Goal: Transaction & Acquisition: Purchase product/service

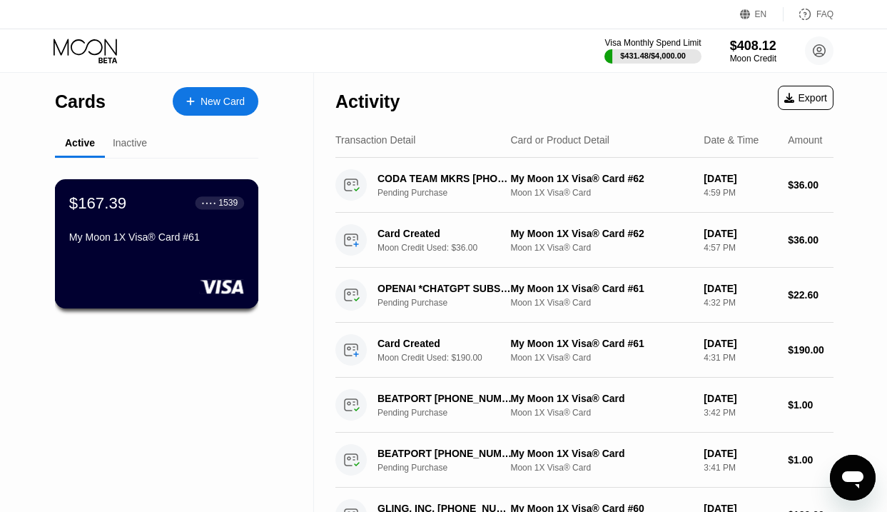
click at [151, 262] on div "$167.39 ● ● ● ● 1539 My Moon 1X Visa® Card #61" at bounding box center [157, 243] width 204 height 129
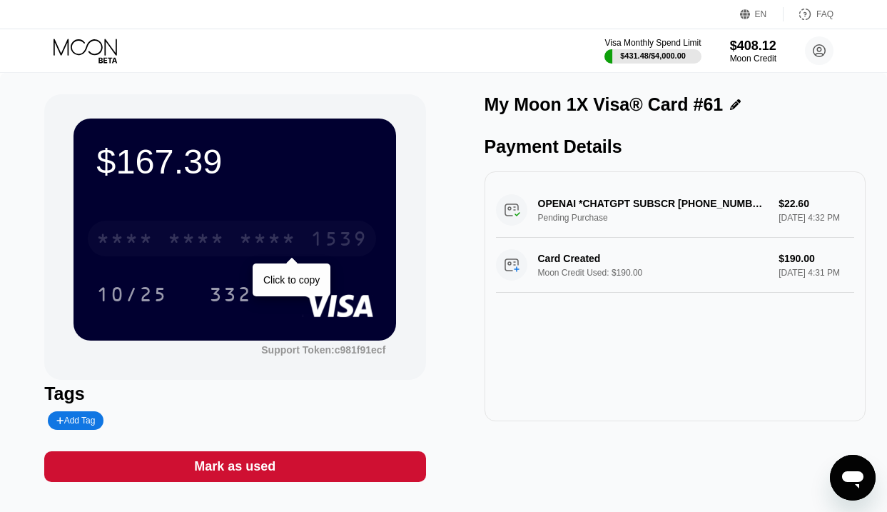
click at [169, 238] on div "* * * *" at bounding box center [196, 240] width 57 height 23
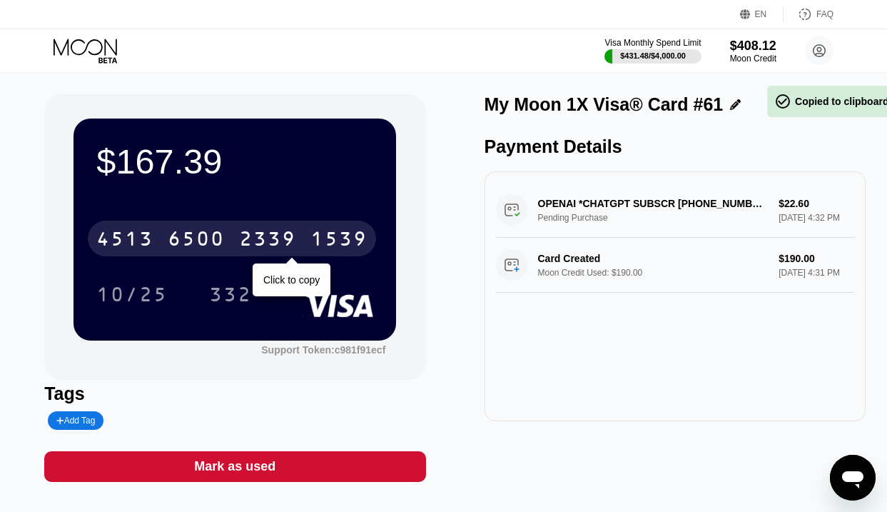
click at [169, 238] on div "6500" at bounding box center [196, 240] width 57 height 23
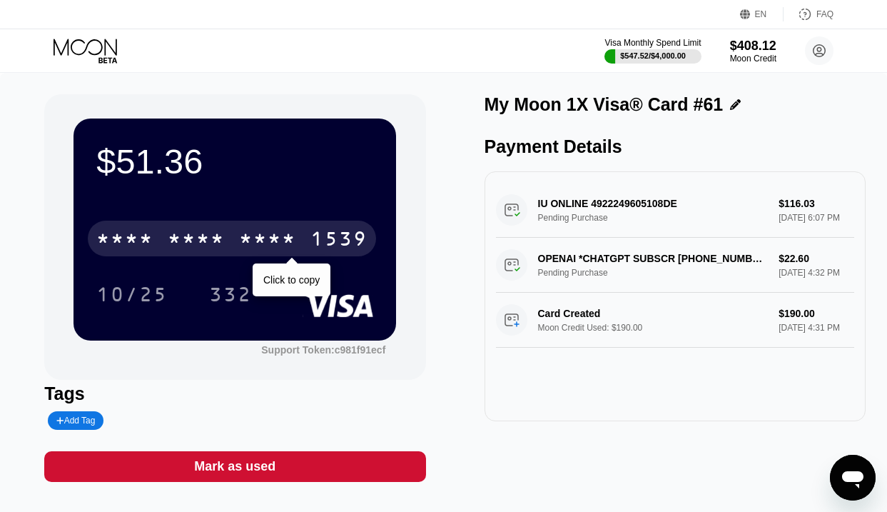
click at [169, 222] on div "* * * * * * * * * * * * 1539" at bounding box center [232, 239] width 288 height 36
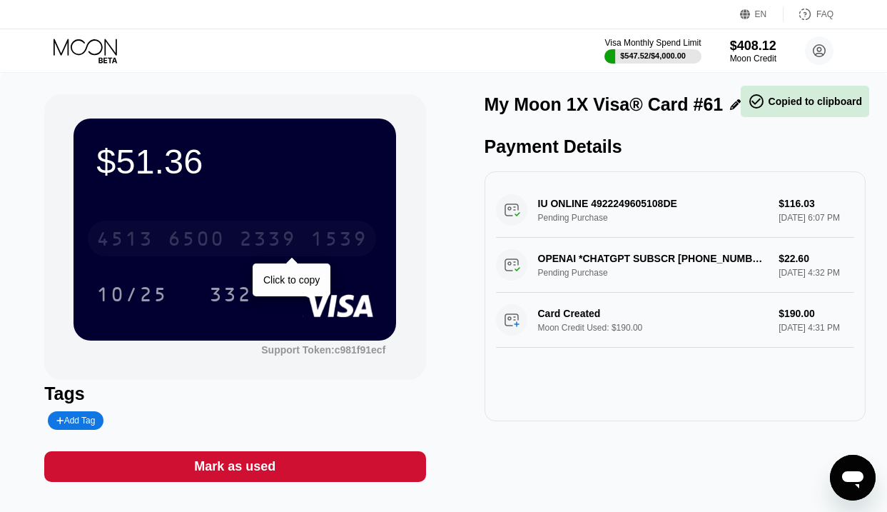
click at [169, 222] on div "4513 6500 2339 1539" at bounding box center [232, 239] width 288 height 36
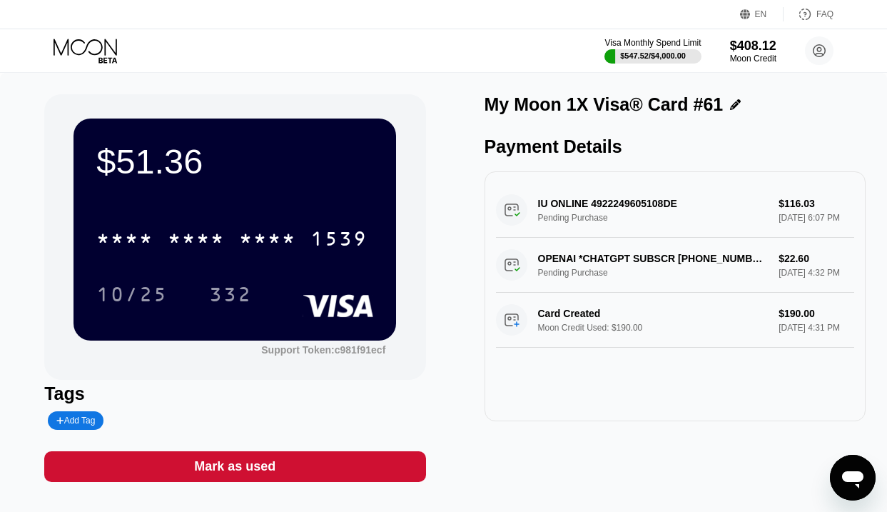
click at [91, 46] on icon at bounding box center [87, 51] width 66 height 25
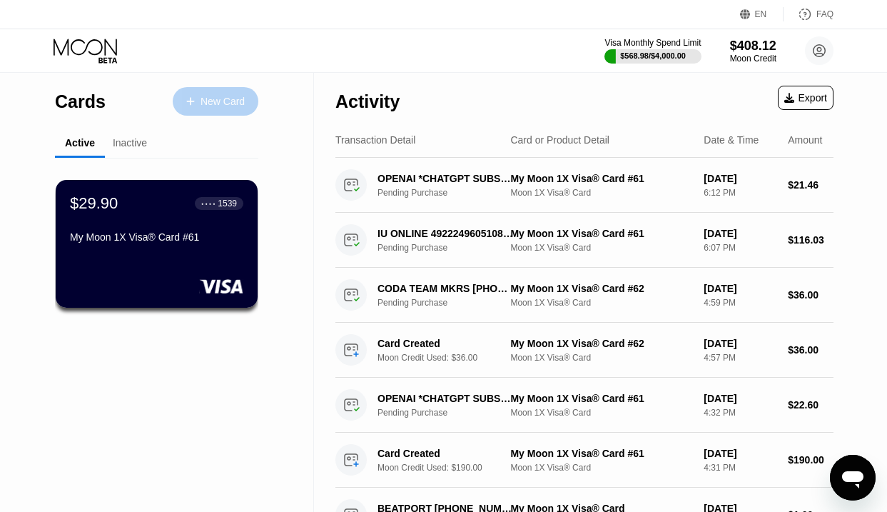
click at [188, 97] on icon at bounding box center [190, 101] width 9 height 10
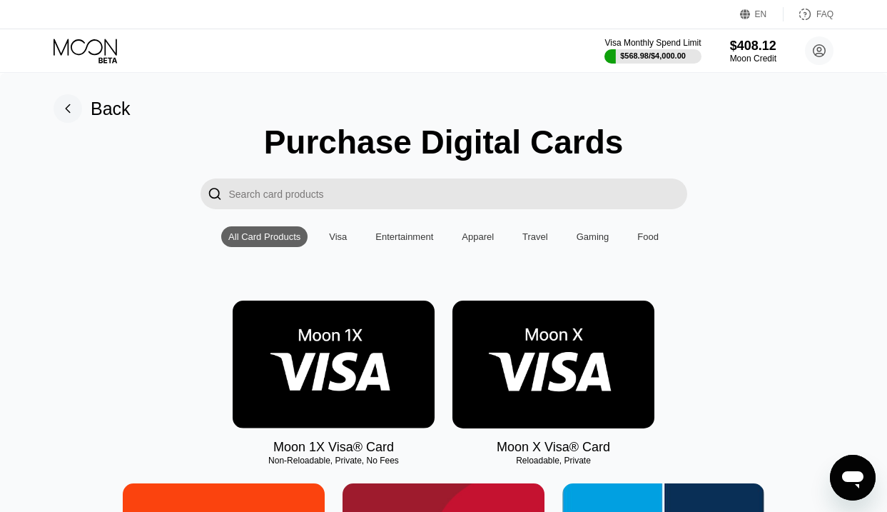
click at [354, 345] on img at bounding box center [334, 364] width 202 height 128
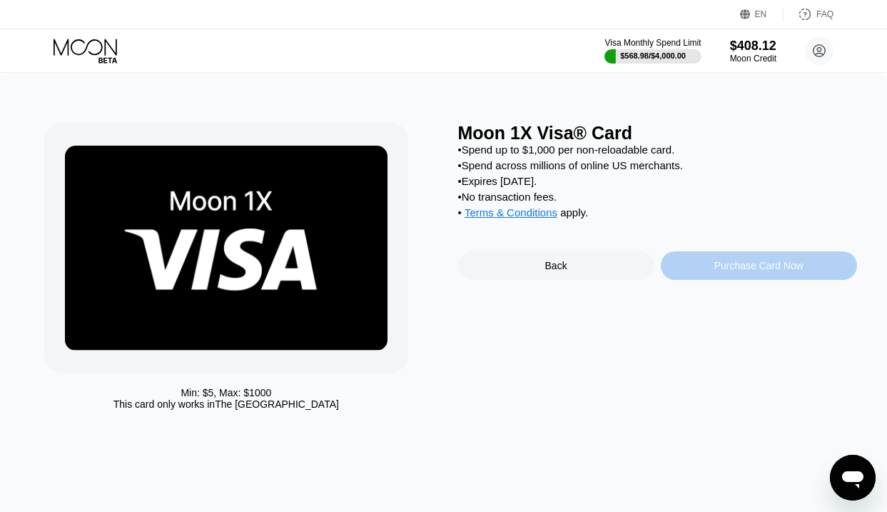
click at [725, 271] on div "Purchase Card Now" at bounding box center [758, 265] width 89 height 11
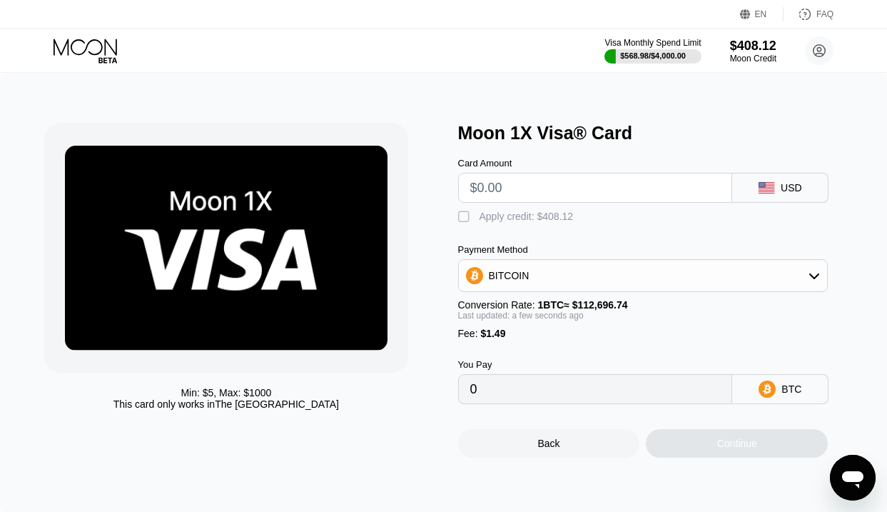
click at [565, 185] on input "text" at bounding box center [595, 187] width 251 height 29
type input "$1"
type input "0.00002210"
type input "$190"
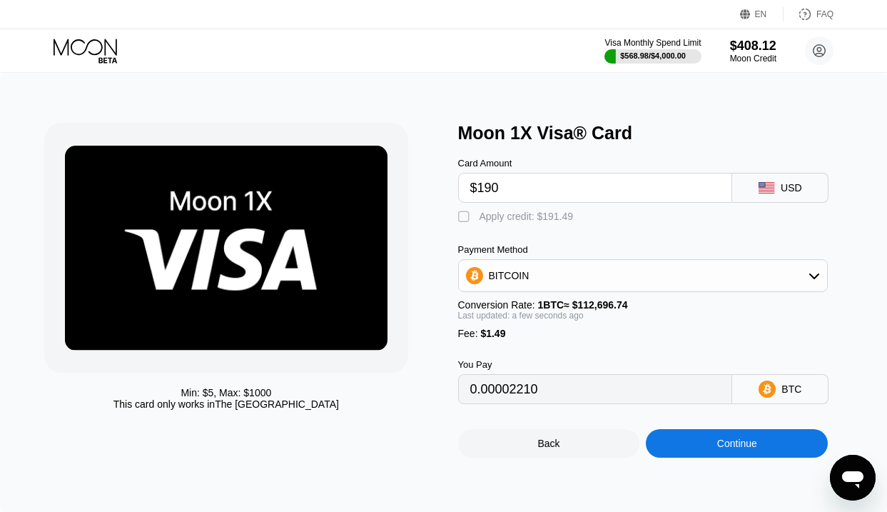
type input "0.00169917"
type input "$190"
click at [547, 217] on div "Apply credit: $191.49" at bounding box center [527, 216] width 94 height 11
type input "0"
click at [681, 443] on div "Continue" at bounding box center [737, 443] width 182 height 29
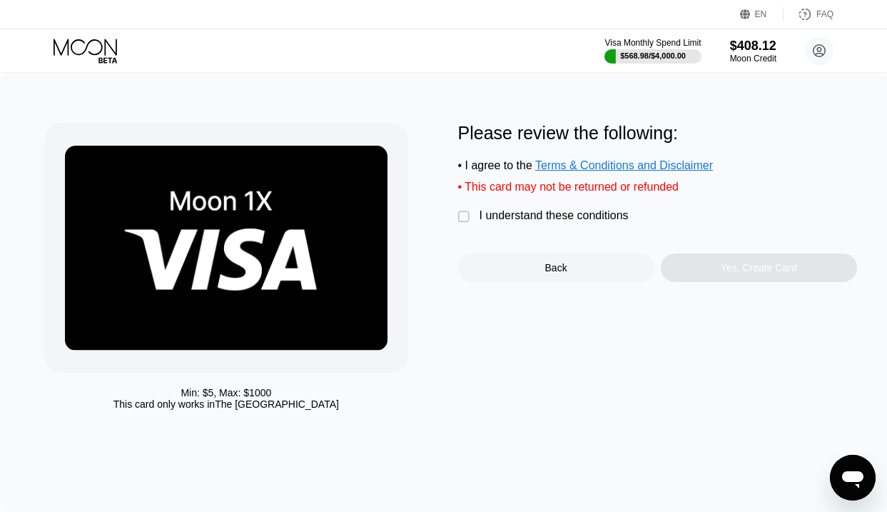
click at [558, 222] on div "I understand these conditions" at bounding box center [554, 215] width 149 height 13
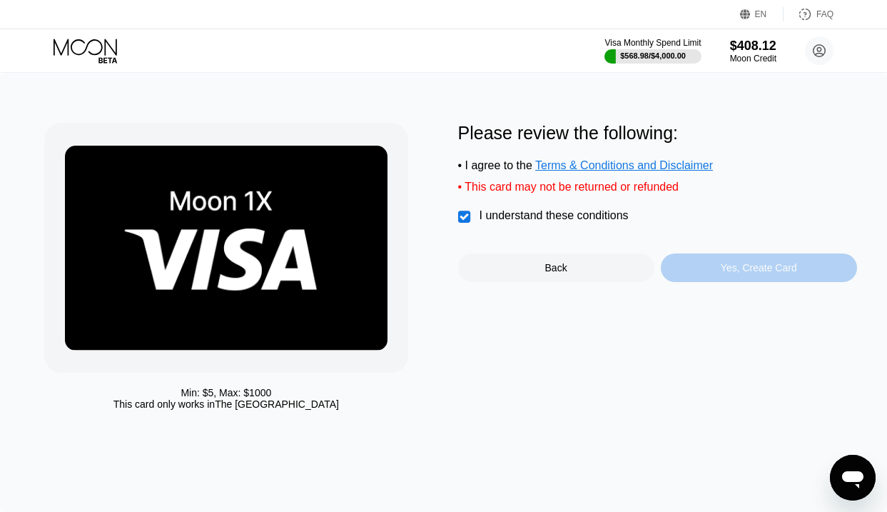
click at [684, 276] on div "Yes, Create Card" at bounding box center [759, 267] width 196 height 29
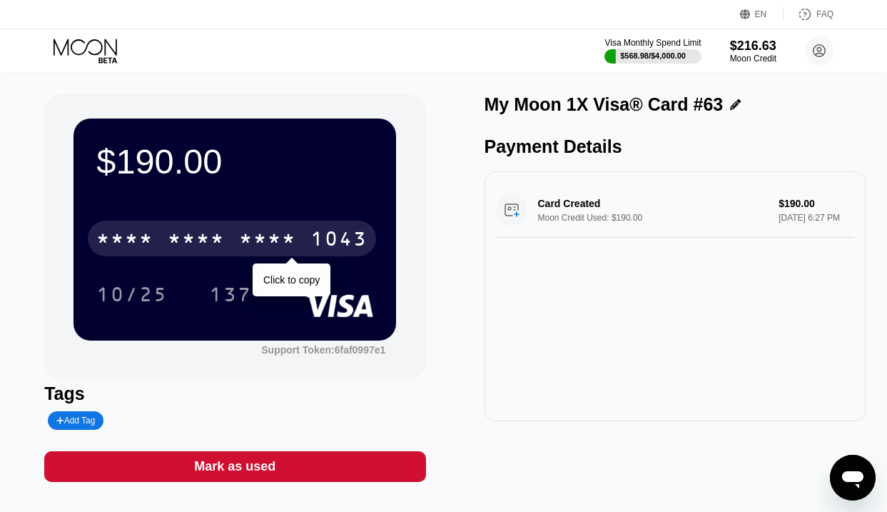
click at [161, 233] on div "* * * * * * * * * * * * 1043" at bounding box center [232, 239] width 288 height 36
click at [149, 242] on div "4513" at bounding box center [124, 240] width 57 height 23
click at [149, 242] on div "* * * *" at bounding box center [124, 240] width 57 height 23
click at [186, 231] on div "6500" at bounding box center [196, 240] width 57 height 23
click at [181, 244] on div "* * * *" at bounding box center [196, 240] width 57 height 23
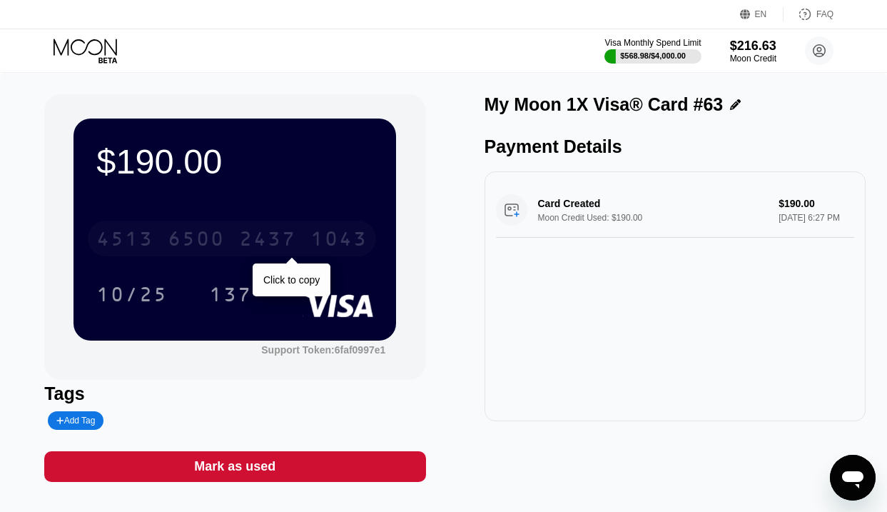
click at [163, 239] on div "4513 6500 2437 1043" at bounding box center [232, 239] width 288 height 36
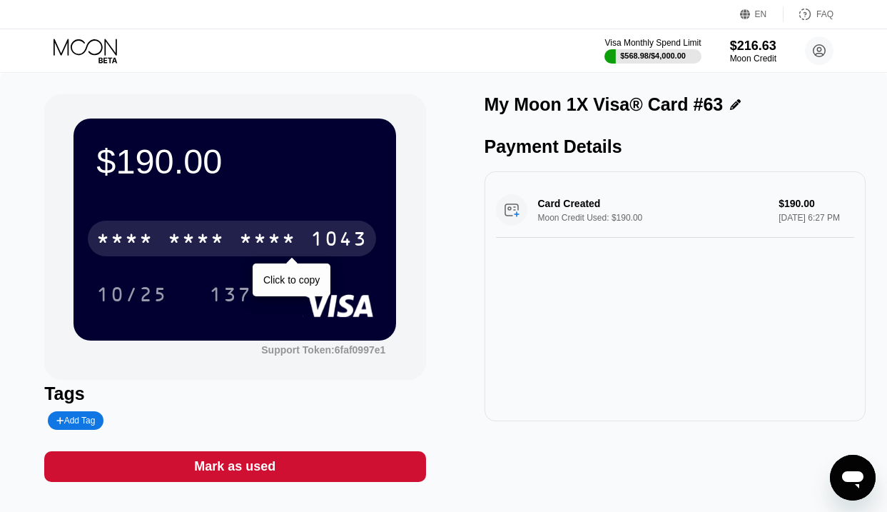
click at [200, 229] on div "* * * *" at bounding box center [196, 240] width 57 height 23
click at [200, 229] on div "6500" at bounding box center [196, 240] width 57 height 23
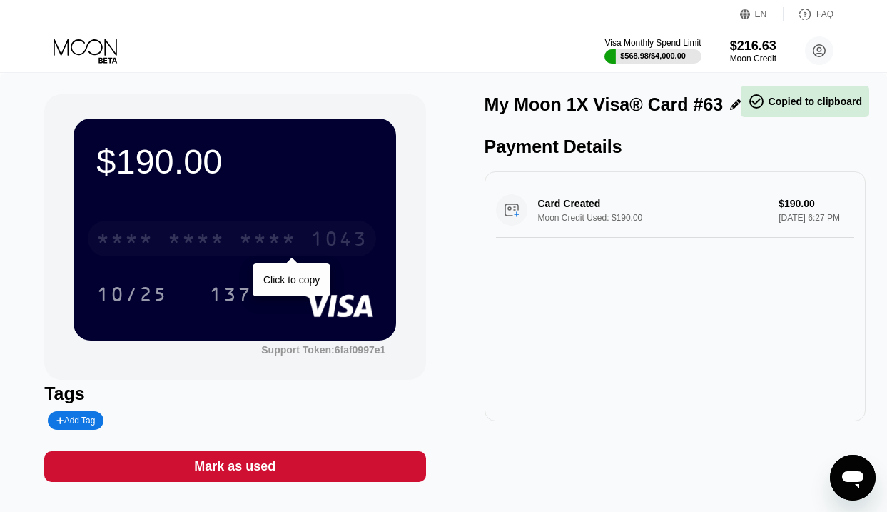
click at [200, 229] on div "* * * *" at bounding box center [196, 240] width 57 height 23
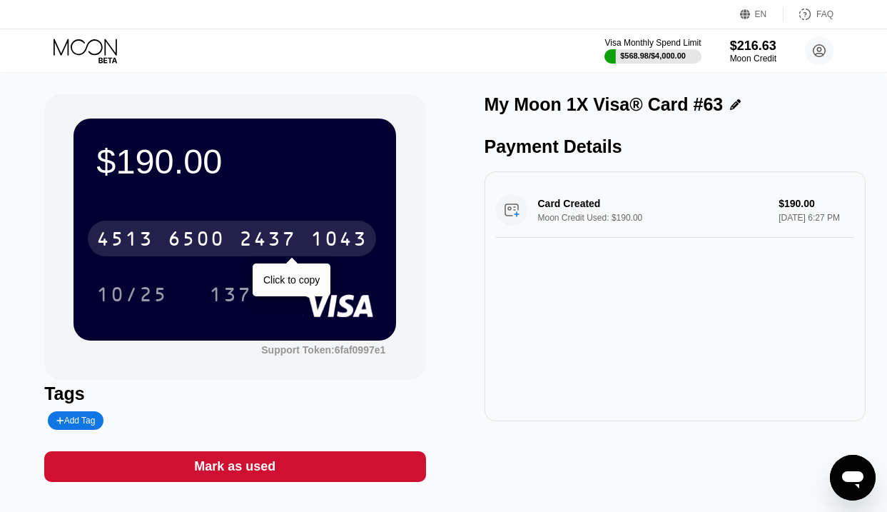
click at [199, 242] on div "6500" at bounding box center [196, 240] width 57 height 23
click at [211, 235] on div "* * * *" at bounding box center [196, 240] width 57 height 23
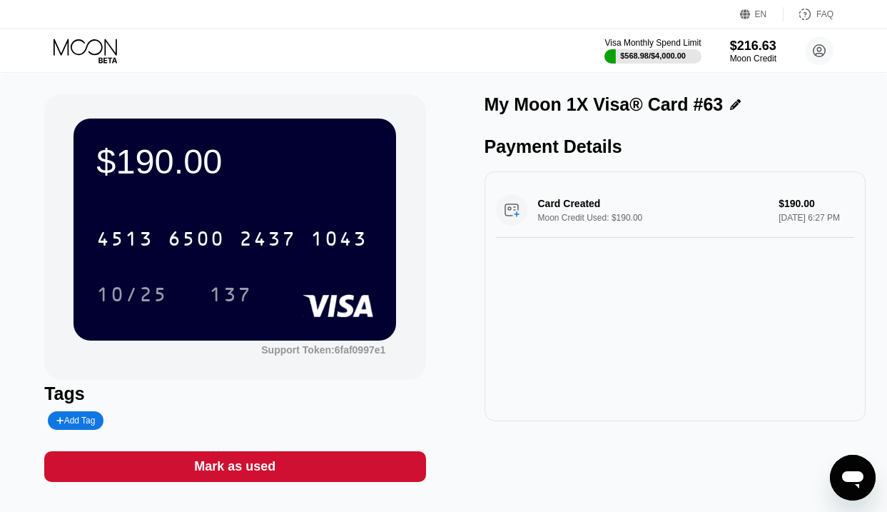
click at [83, 42] on icon at bounding box center [87, 51] width 66 height 25
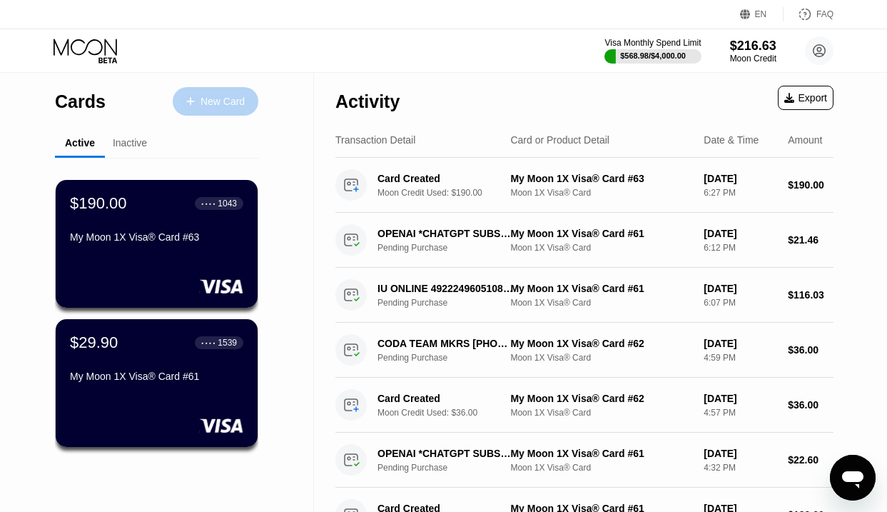
click at [208, 99] on div "New Card" at bounding box center [223, 102] width 44 height 12
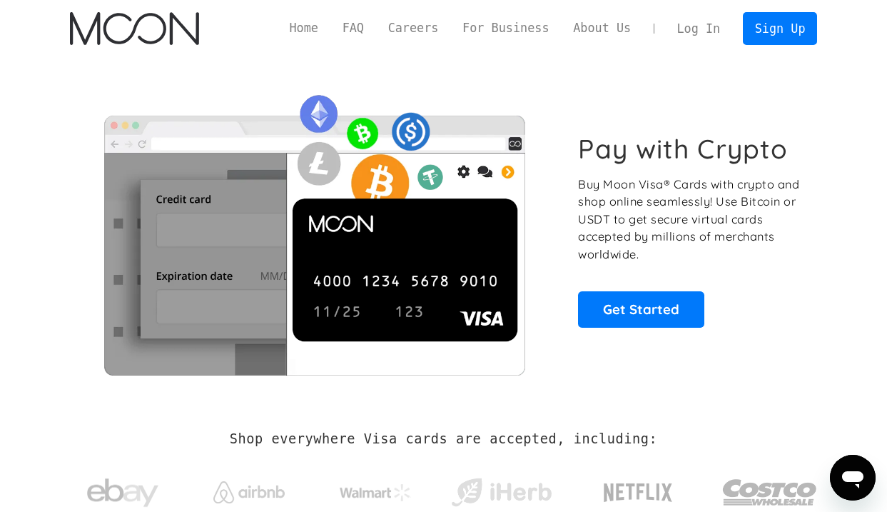
click at [707, 36] on link "Log In" at bounding box center [698, 28] width 67 height 31
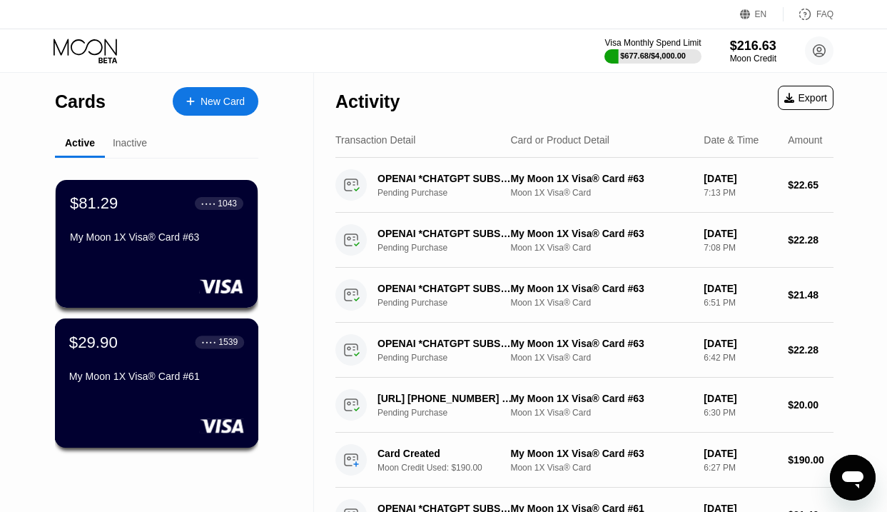
click at [131, 380] on div "My Moon 1X Visa® Card #61" at bounding box center [156, 375] width 175 height 11
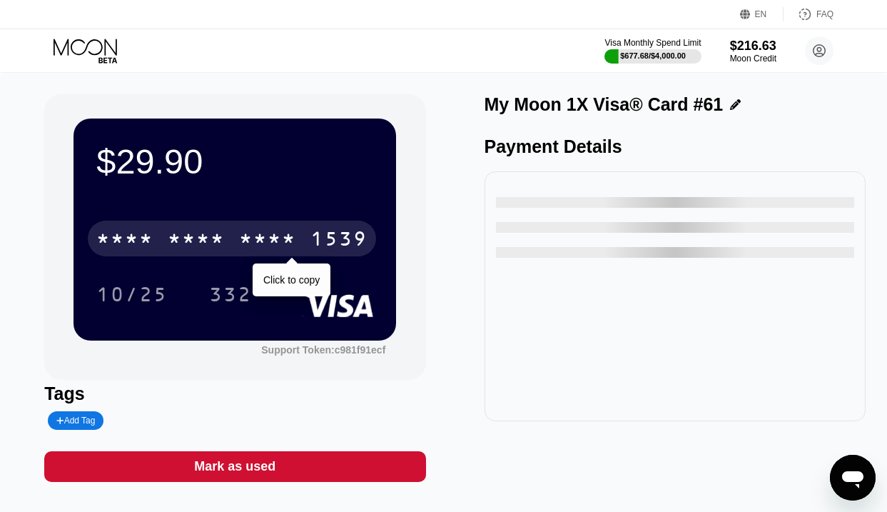
click at [236, 236] on div "* * * * * * * * * * * * 1539" at bounding box center [232, 239] width 288 height 36
click at [236, 236] on div "[CREDIT_CARD_NUMBER]" at bounding box center [232, 239] width 288 height 36
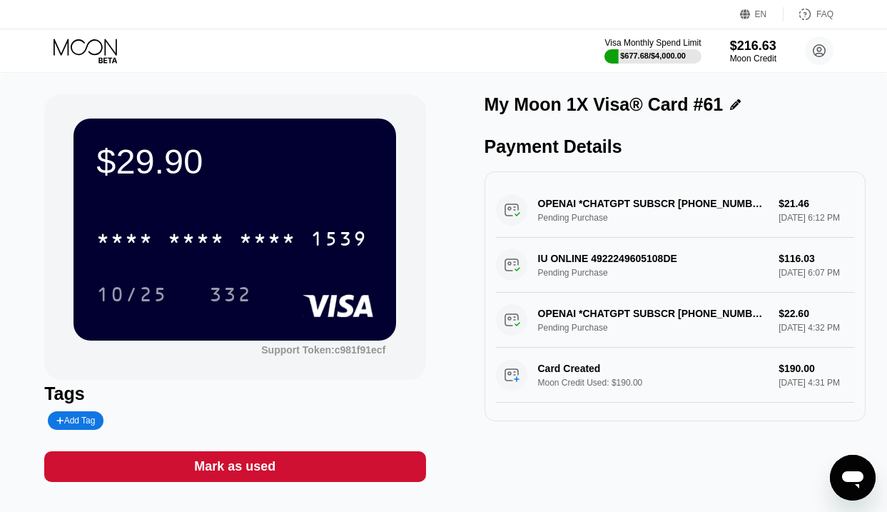
click at [89, 44] on icon at bounding box center [87, 51] width 66 height 25
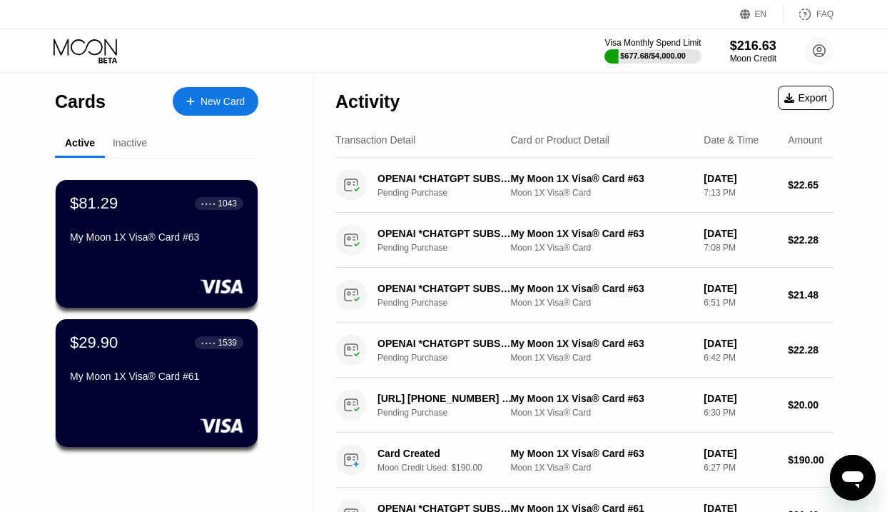
click at [219, 106] on div "New Card" at bounding box center [223, 102] width 44 height 12
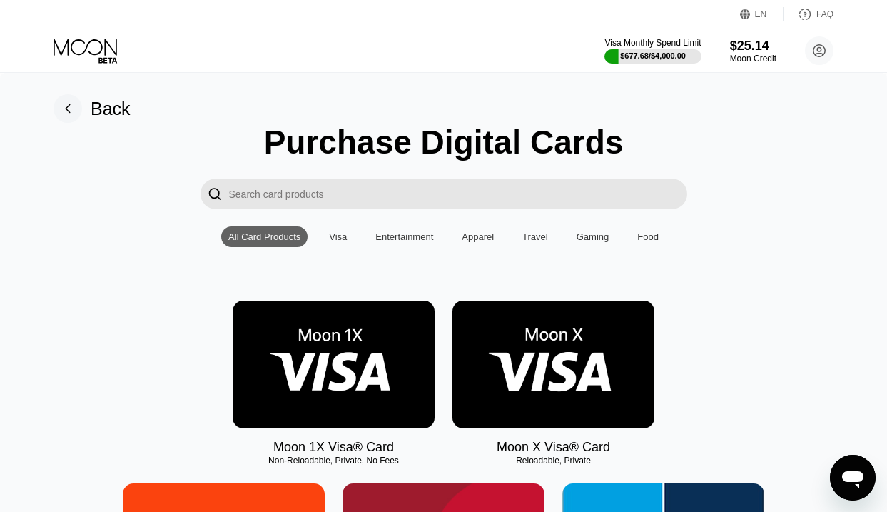
click at [370, 368] on img at bounding box center [334, 364] width 202 height 128
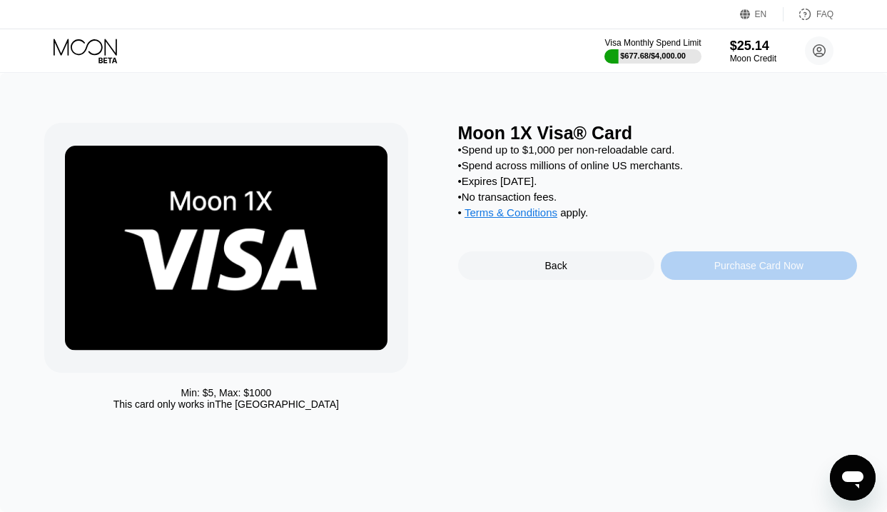
click at [724, 271] on div "Purchase Card Now" at bounding box center [758, 265] width 89 height 11
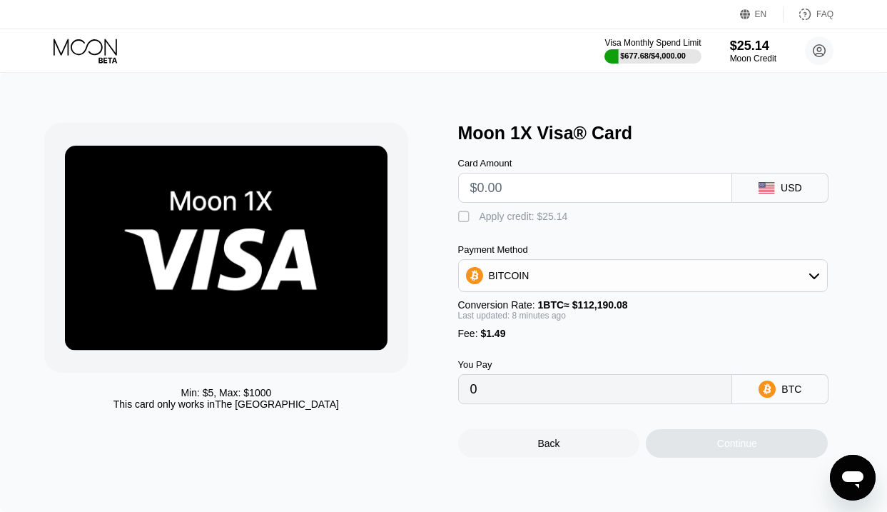
click at [591, 200] on input "text" at bounding box center [595, 187] width 251 height 29
type input "$1"
type input "0.00002216"
type input "$19"
type input "0.00018231"
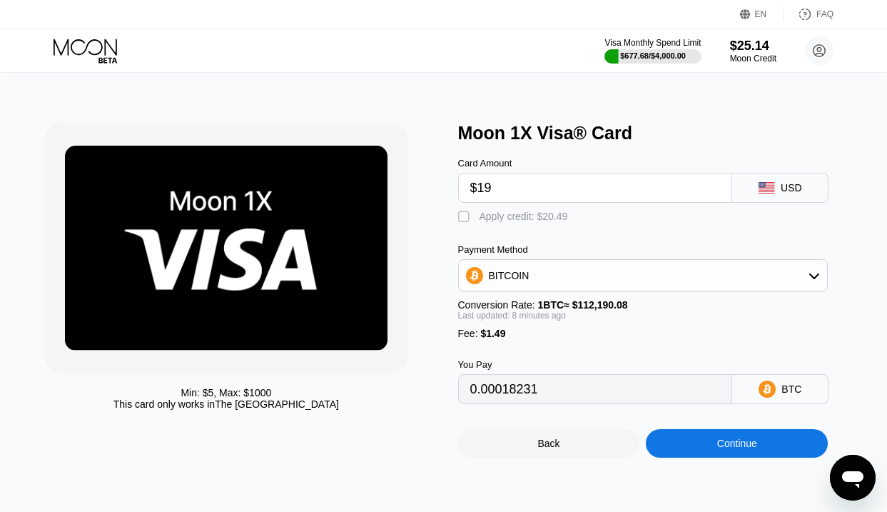
type input "$190"
type input "0.00170371"
type input "$190"
click at [528, 224] on div "Card Amount $190 USD  Apply credit: $25.14 Payment Method BITCOIN Conversion R…" at bounding box center [657, 273] width 399 height 261
click at [529, 206] on div " Apply credit: $25.14" at bounding box center [657, 213] width 399 height 21
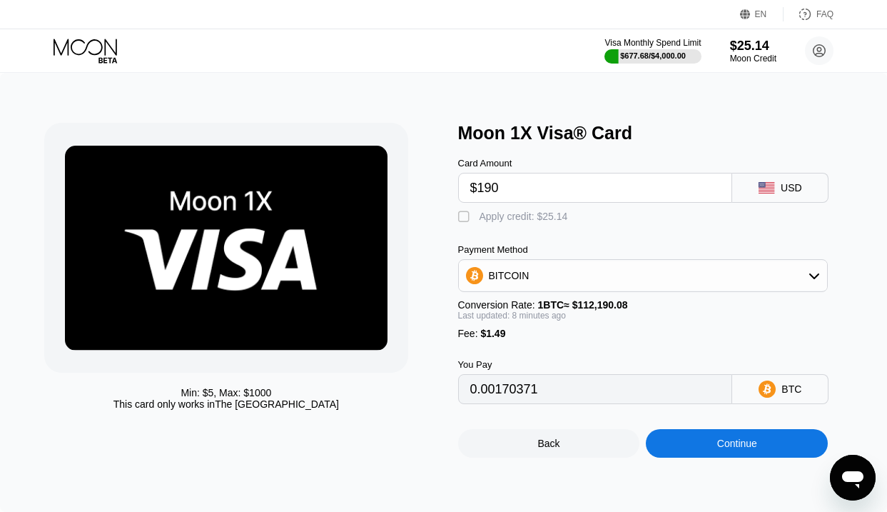
click at [529, 216] on div "Apply credit: $25.14" at bounding box center [524, 216] width 89 height 11
type input "0.00148003"
click at [90, 45] on icon at bounding box center [87, 51] width 66 height 25
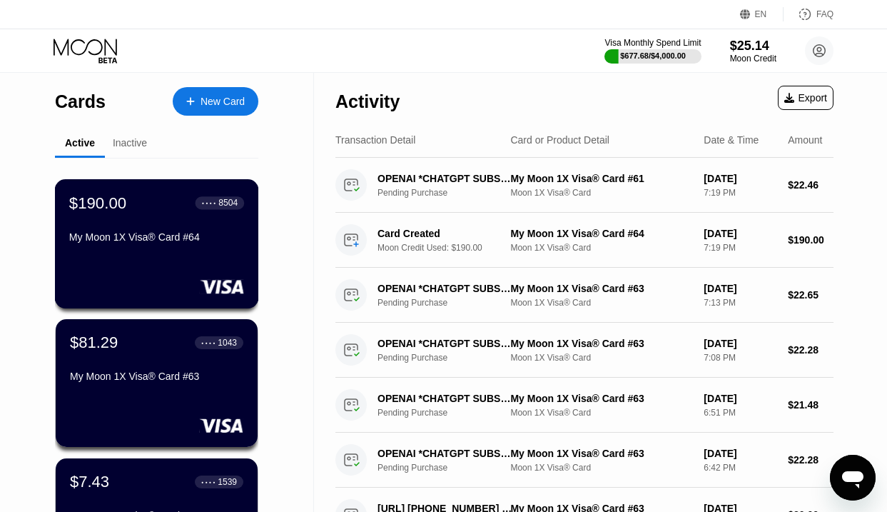
click at [141, 194] on div "$190.00 ● ● ● ● 8504" at bounding box center [156, 202] width 175 height 19
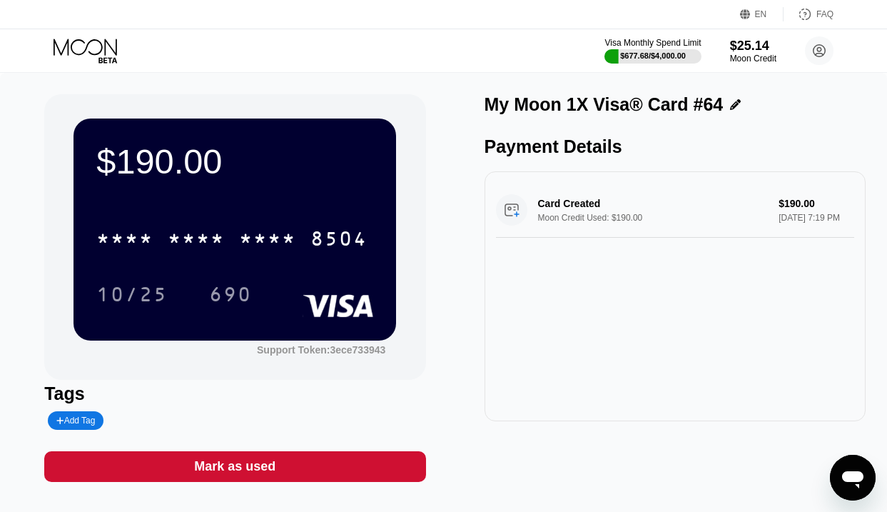
click at [178, 240] on div "* * * *" at bounding box center [196, 240] width 57 height 23
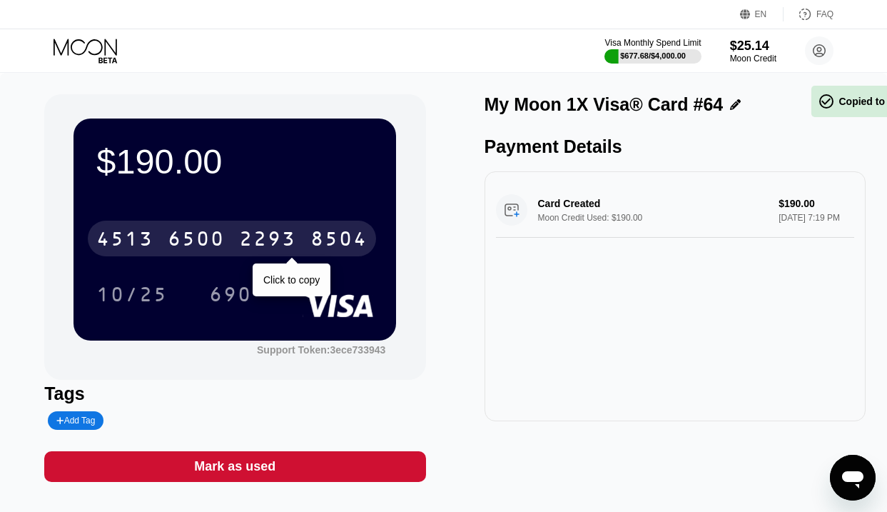
click at [178, 240] on div "6500" at bounding box center [196, 240] width 57 height 23
click at [178, 240] on div "* * * *" at bounding box center [196, 240] width 57 height 23
click at [178, 240] on div "6500" at bounding box center [196, 240] width 57 height 23
click at [272, 238] on div "* * * *" at bounding box center [267, 240] width 57 height 23
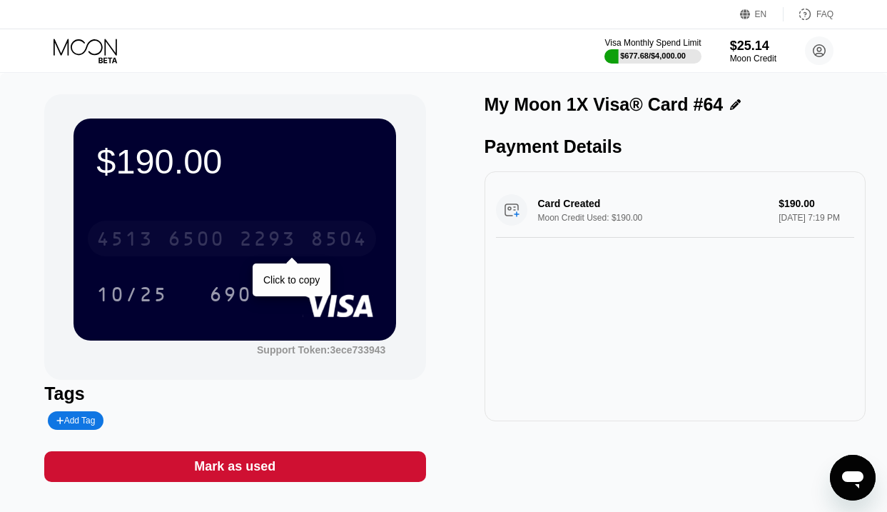
click at [194, 238] on div "6500" at bounding box center [196, 240] width 57 height 23
click at [194, 238] on div "* * * *" at bounding box center [196, 240] width 57 height 23
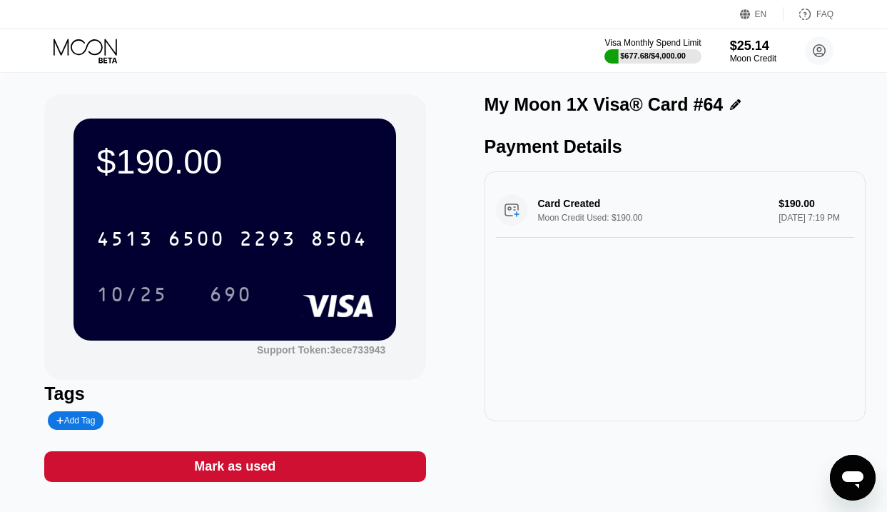
click at [98, 49] on icon at bounding box center [87, 51] width 66 height 25
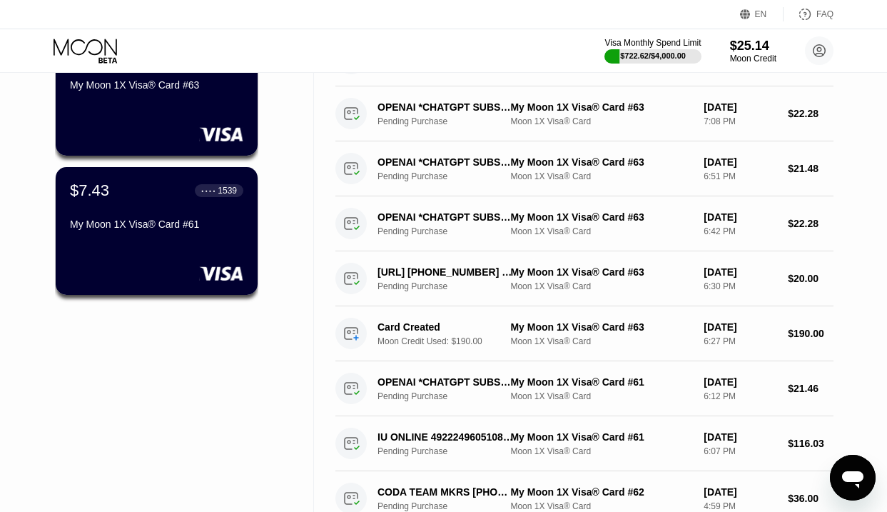
scroll to position [298, 0]
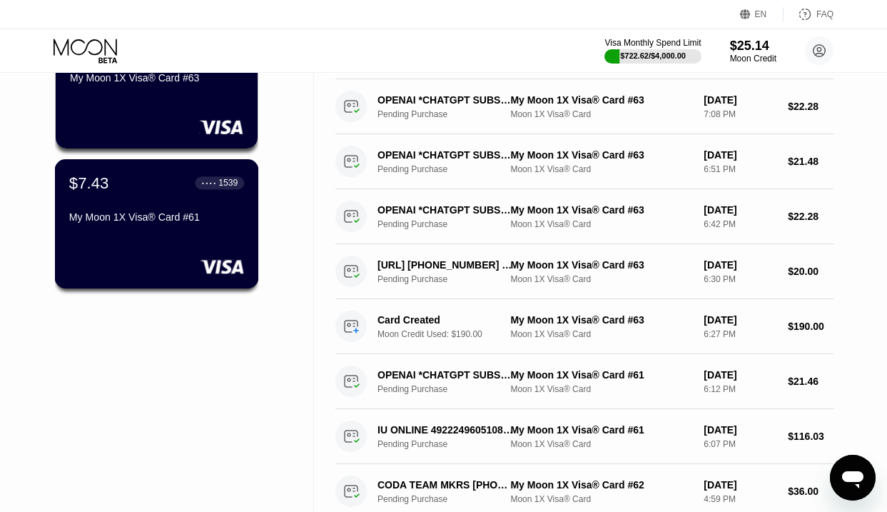
click at [147, 223] on div "My Moon 1X Visa® Card #61" at bounding box center [156, 219] width 175 height 17
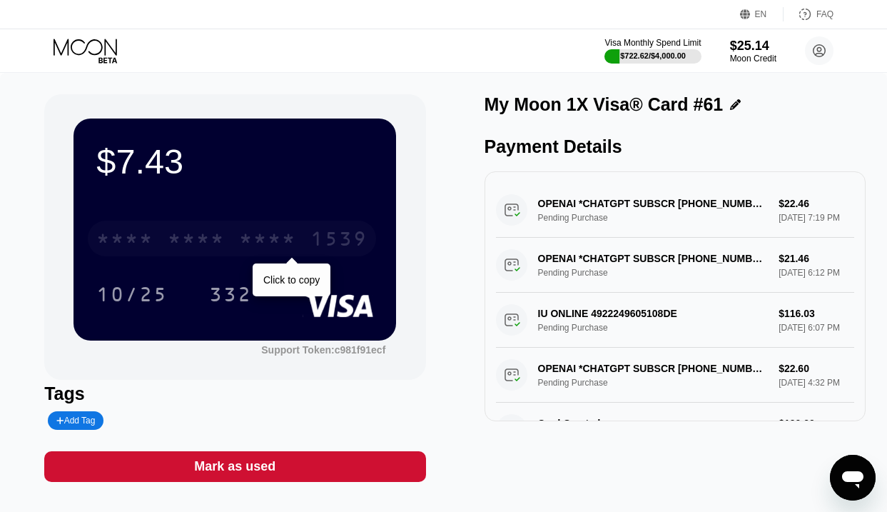
click at [305, 250] on div "* * * * * * * * * * * * 1539" at bounding box center [232, 239] width 288 height 36
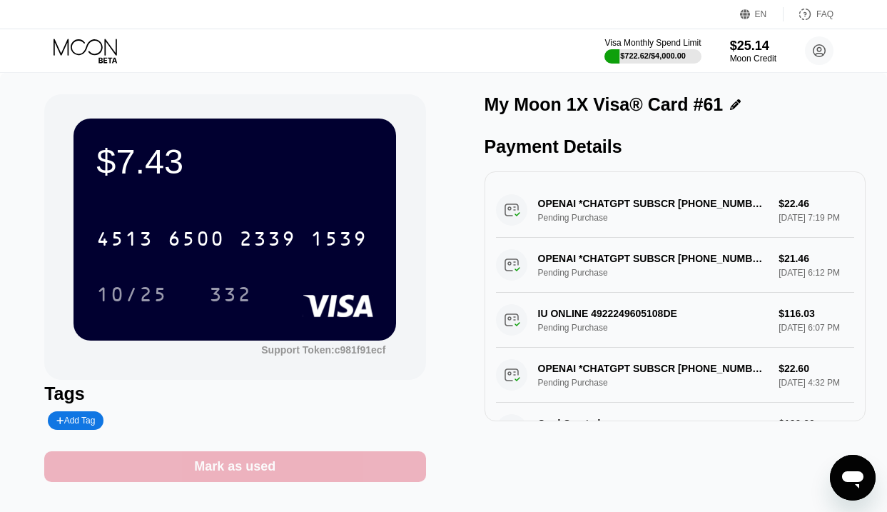
click at [297, 473] on div "Mark as used" at bounding box center [234, 466] width 381 height 31
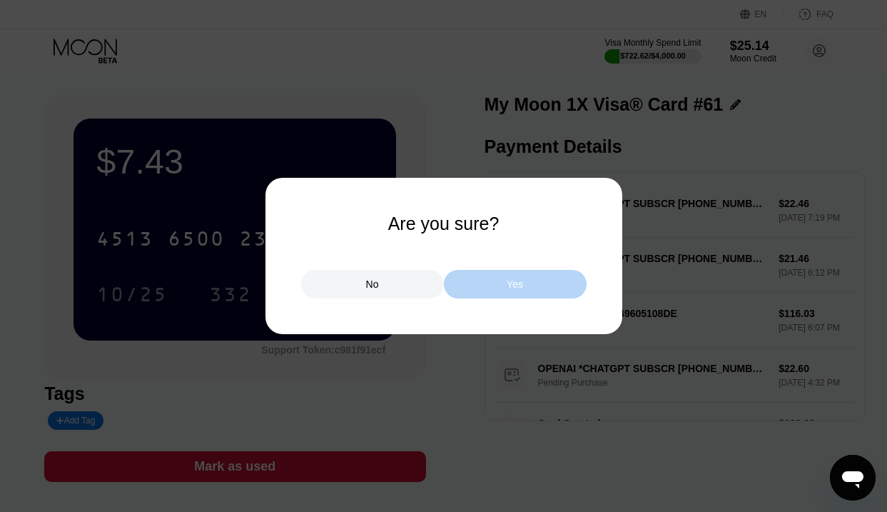
click at [463, 290] on div "Yes" at bounding box center [515, 284] width 143 height 29
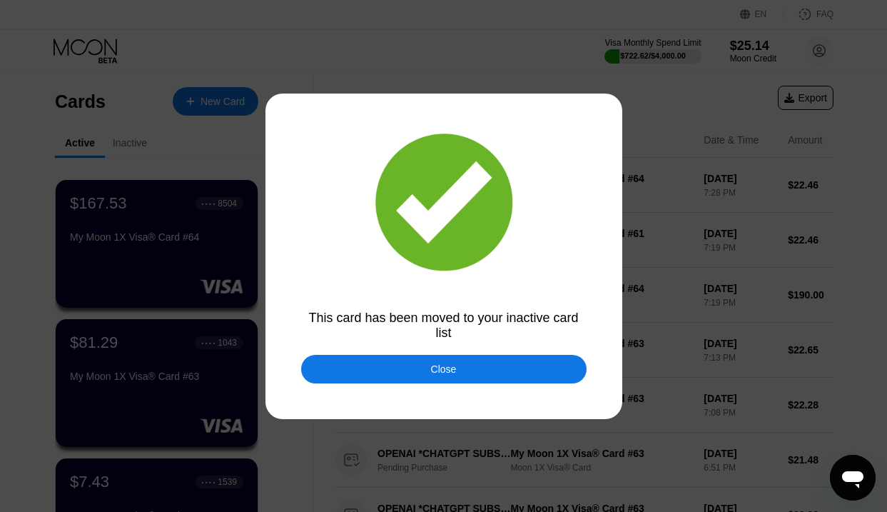
click at [435, 357] on div "Close" at bounding box center [444, 369] width 286 height 29
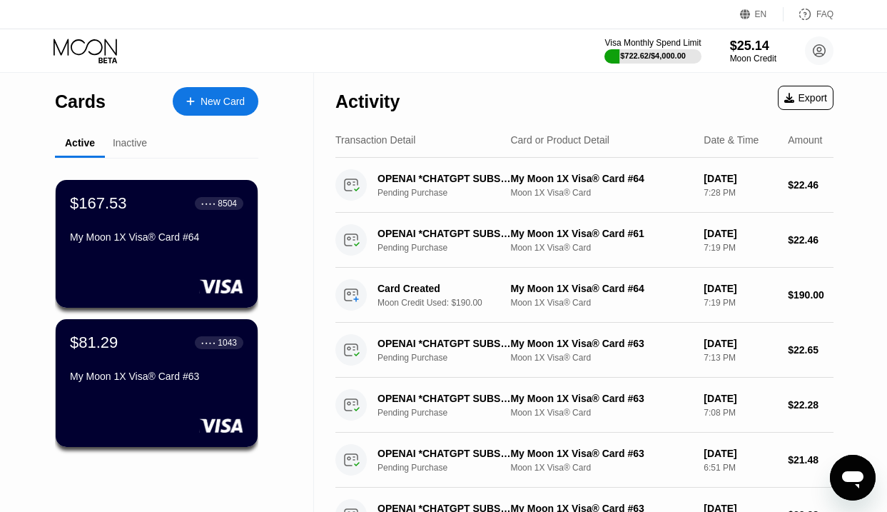
click at [122, 143] on div "Inactive" at bounding box center [130, 142] width 34 height 11
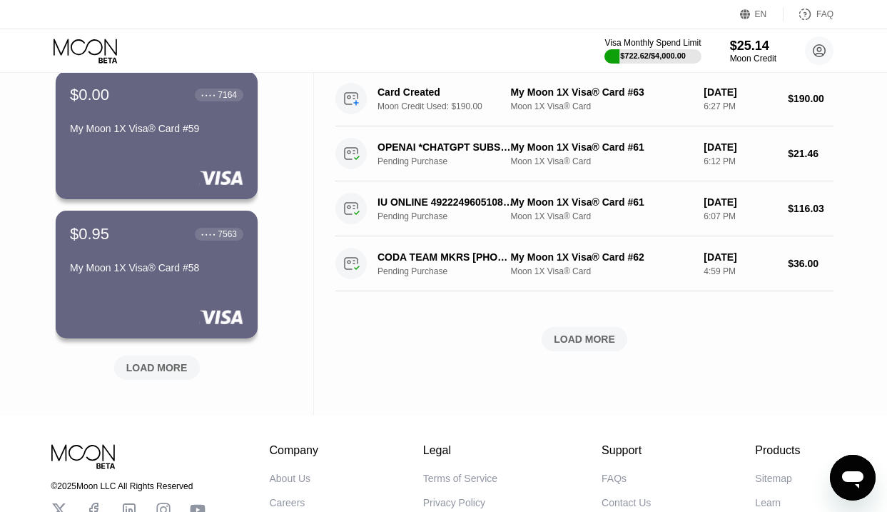
scroll to position [537, 0]
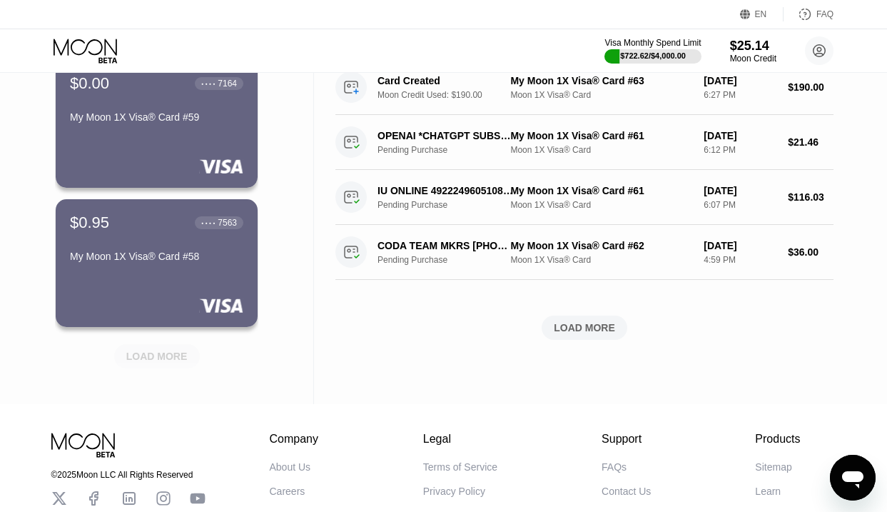
click at [152, 351] on div "LOAD MORE" at bounding box center [156, 356] width 61 height 13
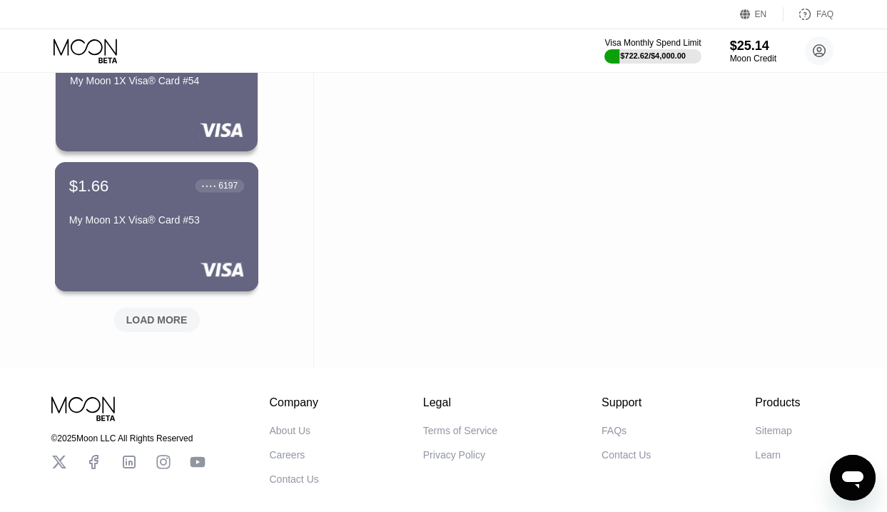
scroll to position [0, 0]
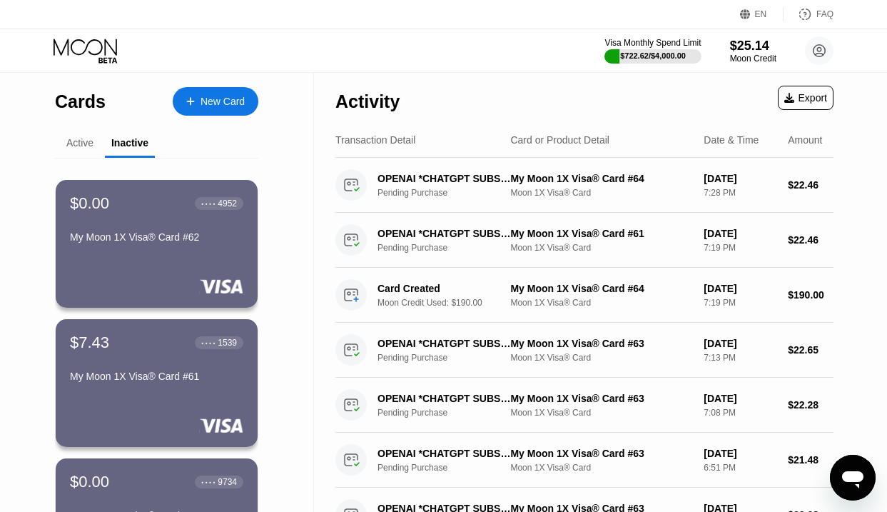
click at [73, 143] on div "Active" at bounding box center [79, 142] width 27 height 11
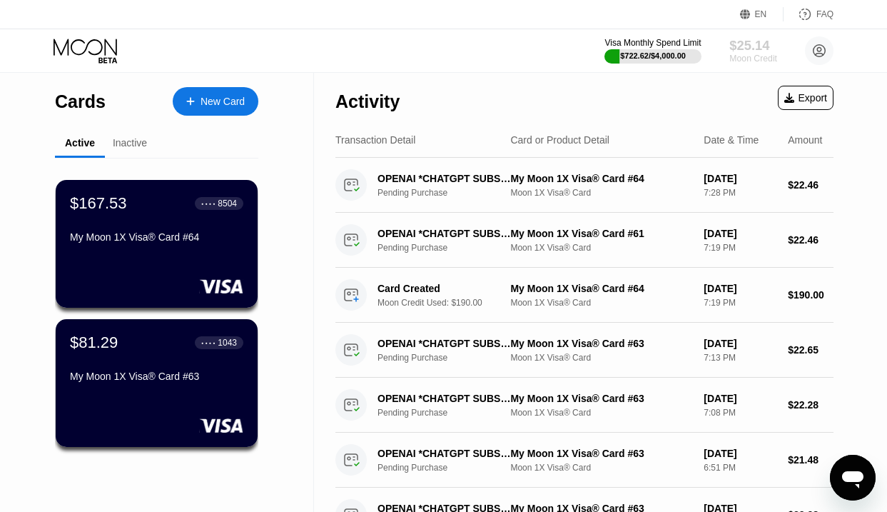
click at [755, 54] on div "Moon Credit" at bounding box center [753, 59] width 48 height 10
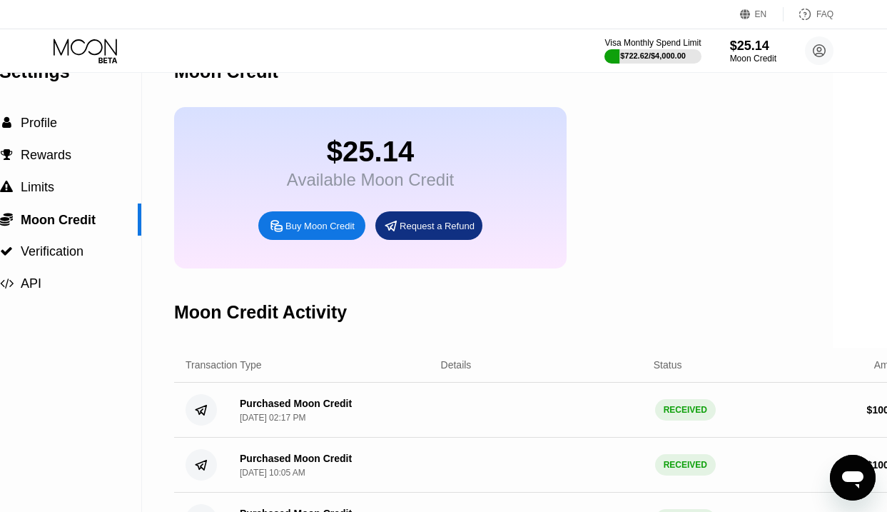
scroll to position [0, 54]
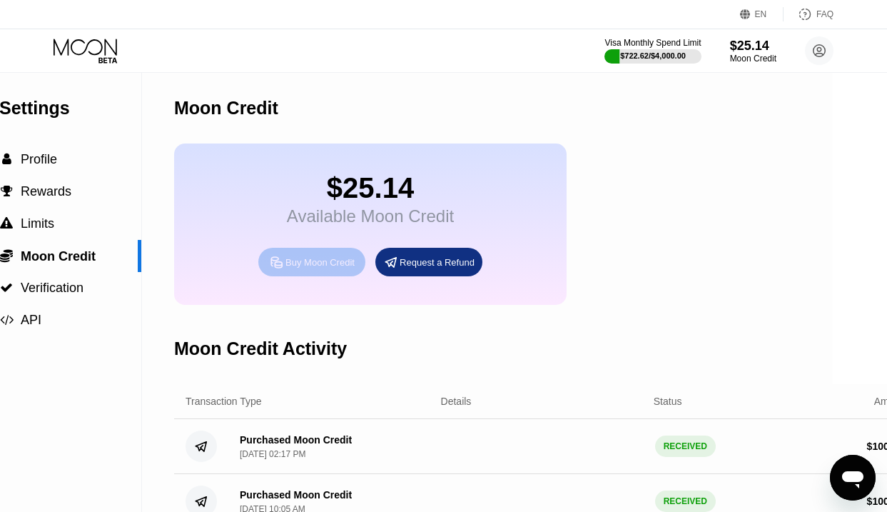
click at [325, 265] on div "Buy Moon Credit" at bounding box center [320, 262] width 69 height 12
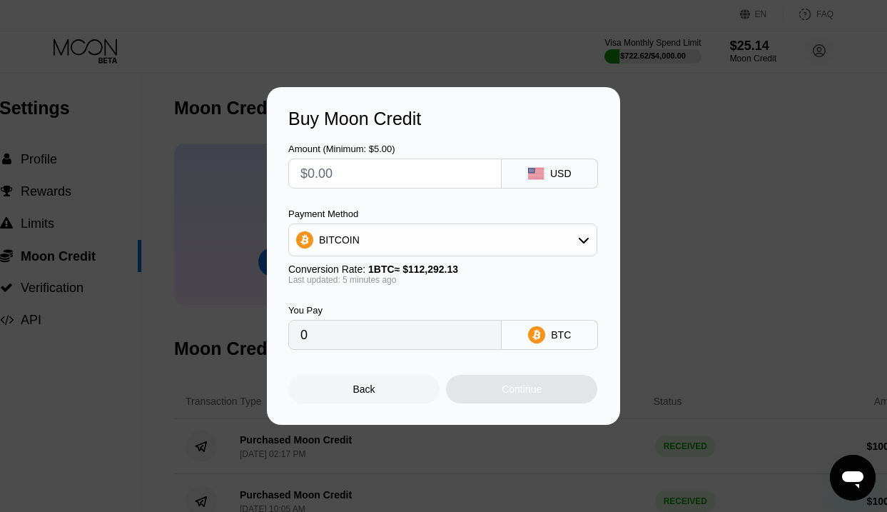
click at [384, 169] on input "text" at bounding box center [394, 173] width 189 height 29
type input "$2"
type input "0.00001780"
type input "$20"
type input "0.00017799"
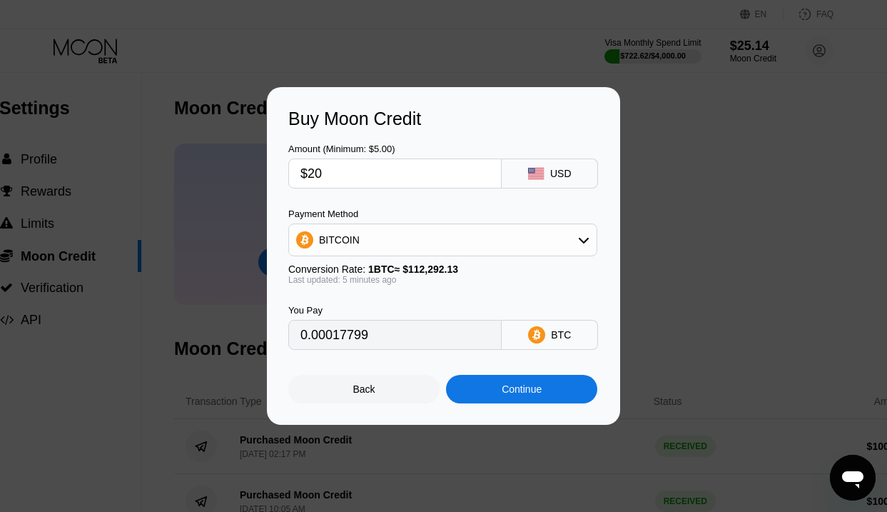
type input "$200"
type input "0.00177988"
type input "$2000"
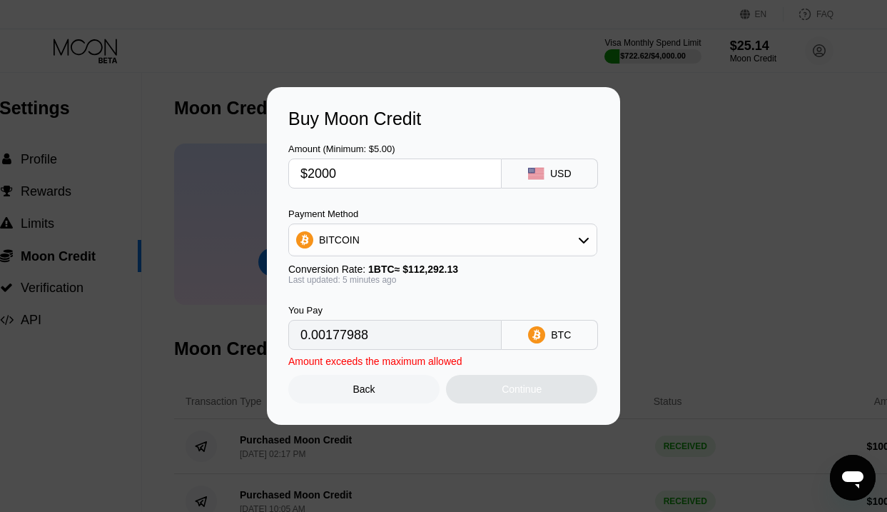
type input "0.01779875"
type input "$200"
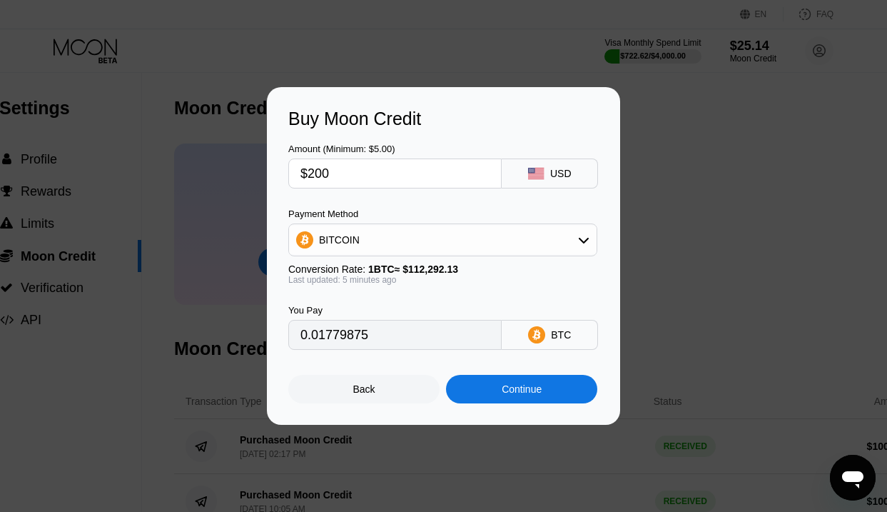
type input "0.00177988"
type input "$20"
type input "0.00017799"
type input "$2"
type input "0.00001780"
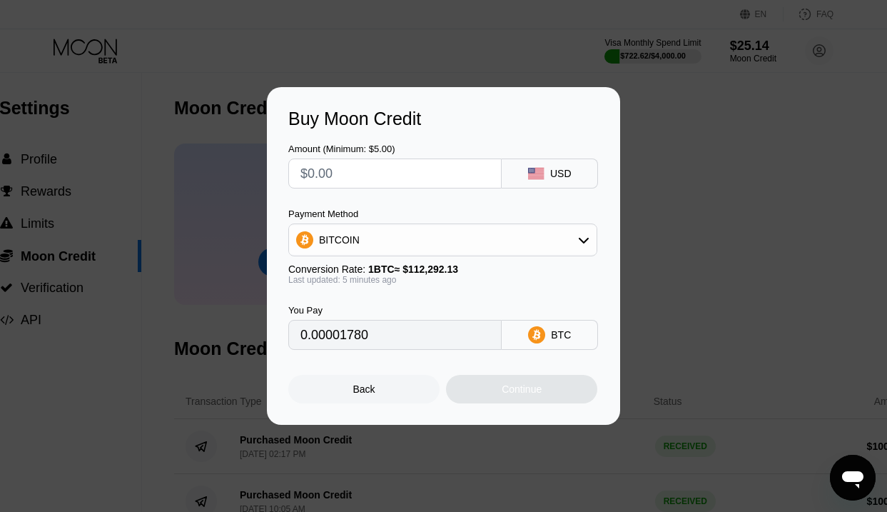
type input "0"
type input "$1"
type input "0.00000890"
type input "$15"
type input "0.00013350"
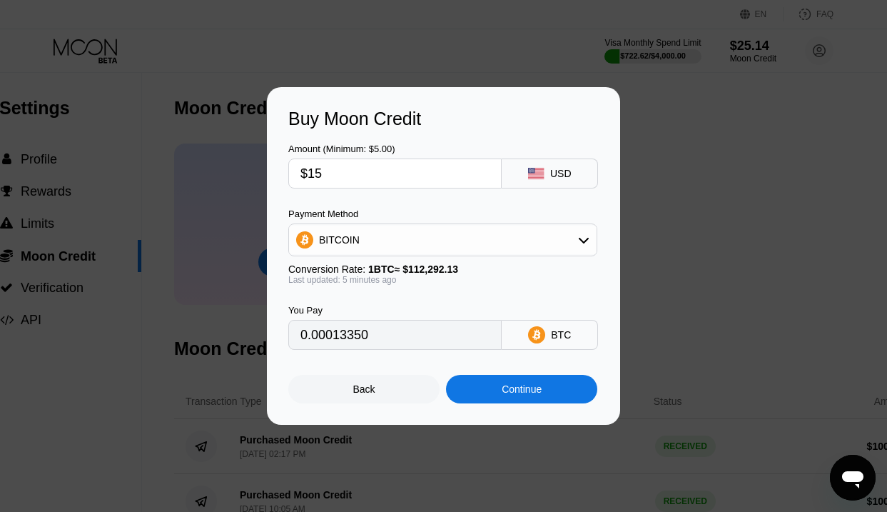
type input "$150"
type input "0.00133491"
type input "$1500"
type input "0.01334906"
type input "$1500"
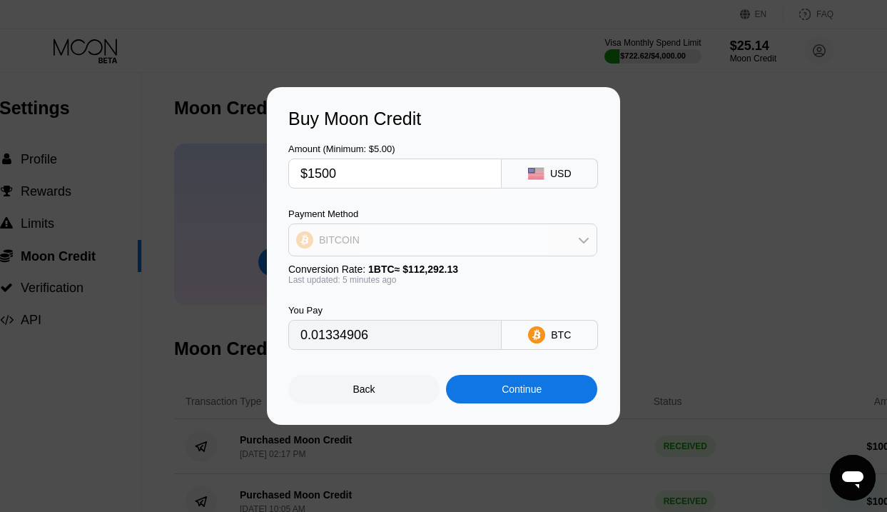
click at [364, 240] on div "BITCOIN" at bounding box center [443, 240] width 308 height 29
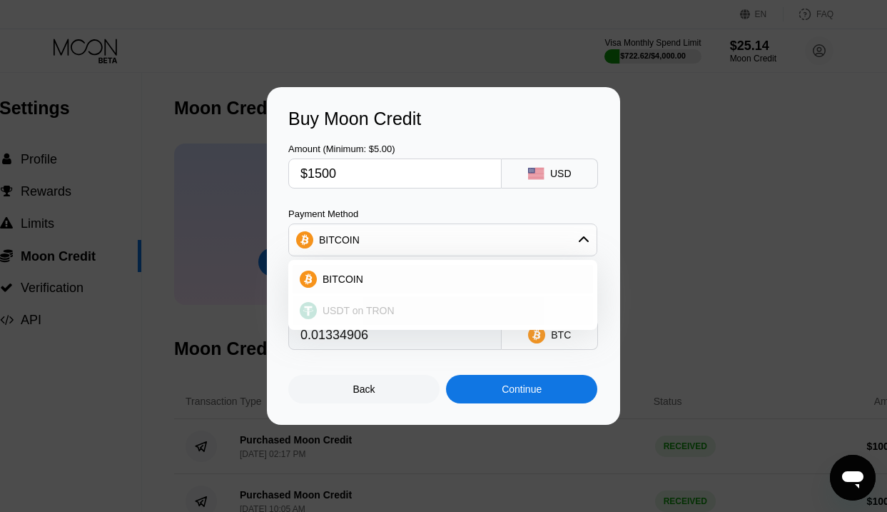
click at [358, 308] on span "USDT on TRON" at bounding box center [359, 310] width 72 height 11
type input "1515.15"
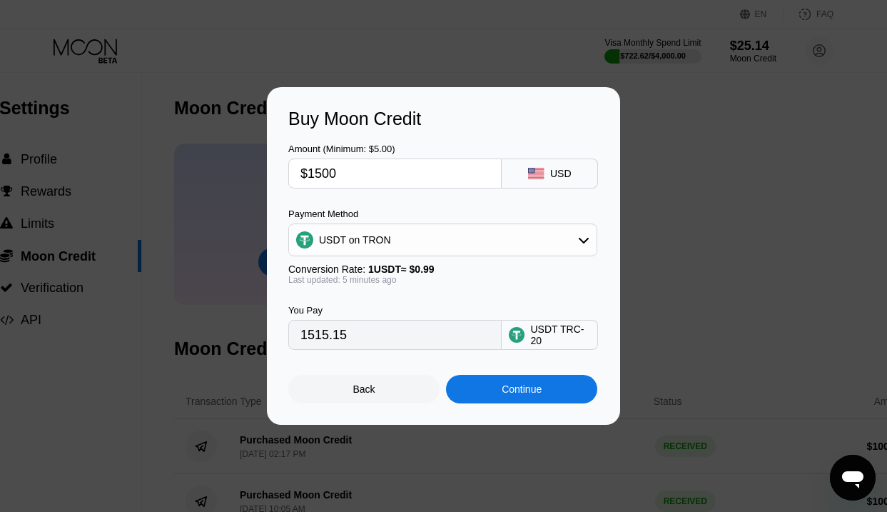
click at [498, 389] on div "Continue" at bounding box center [521, 389] width 151 height 29
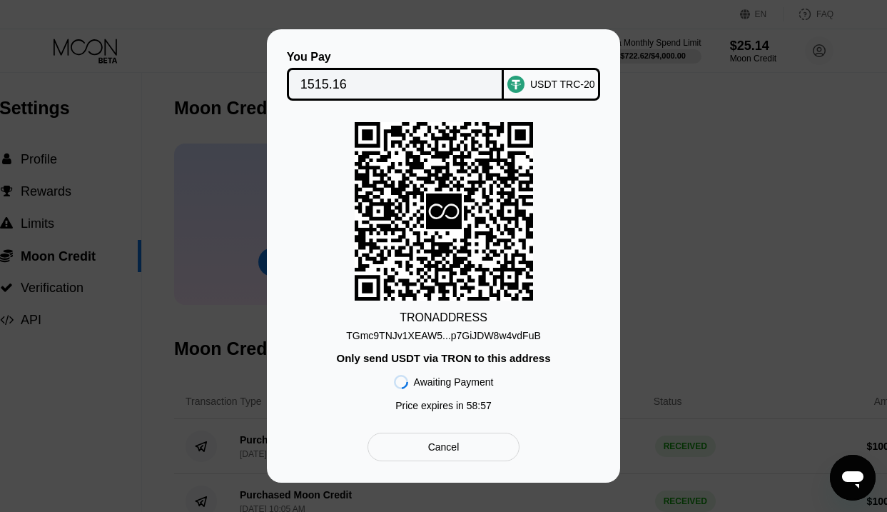
click at [390, 339] on div "TGmc9TNJv1XEAW5...p7GiJDW8w4vdFuB" at bounding box center [443, 335] width 195 height 11
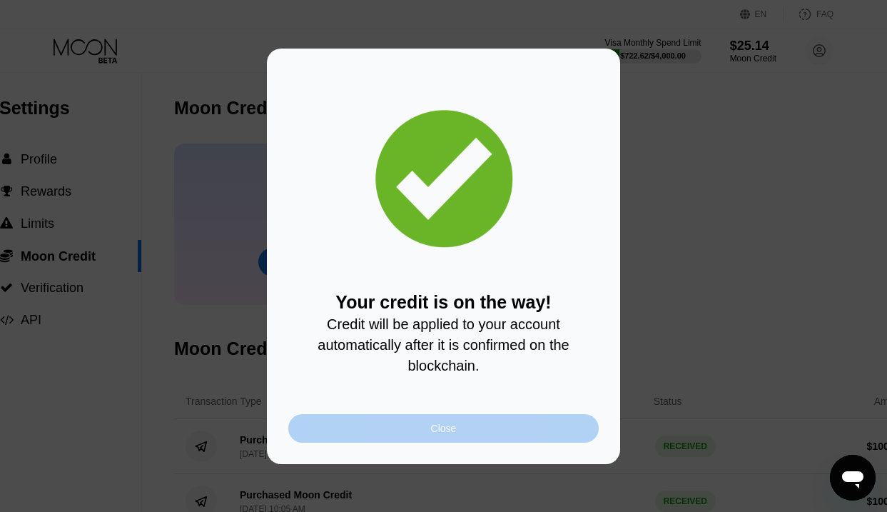
click at [435, 423] on div "Close" at bounding box center [444, 428] width 26 height 11
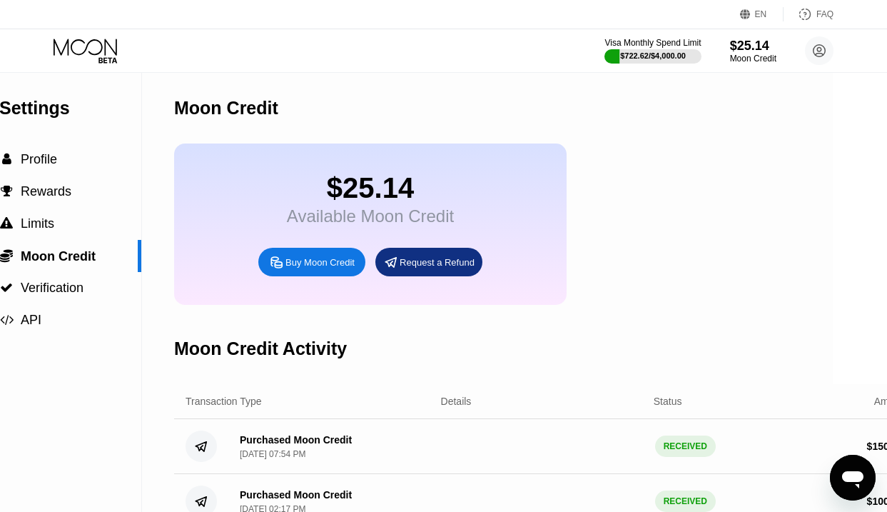
click at [68, 45] on icon at bounding box center [86, 47] width 64 height 16
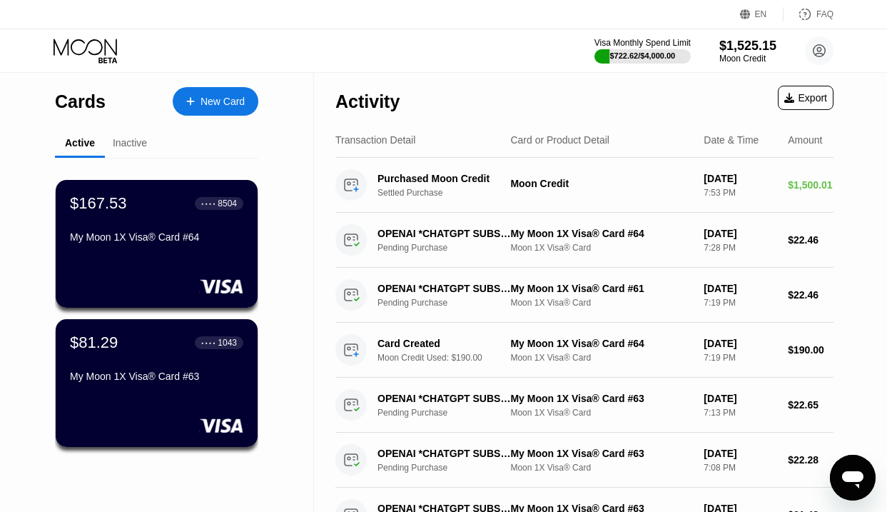
click at [213, 107] on div "New Card" at bounding box center [216, 101] width 86 height 29
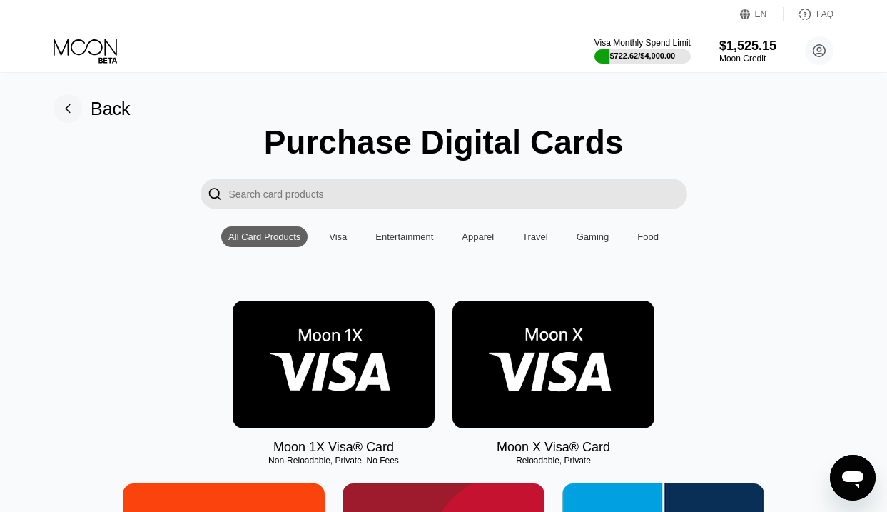
click at [352, 363] on img at bounding box center [334, 364] width 202 height 128
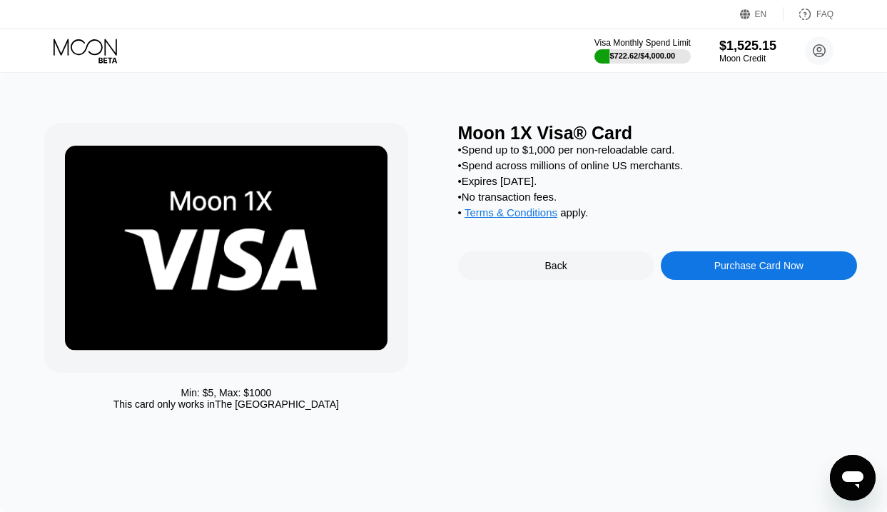
click at [743, 269] on div "Purchase Card Now" at bounding box center [758, 265] width 89 height 11
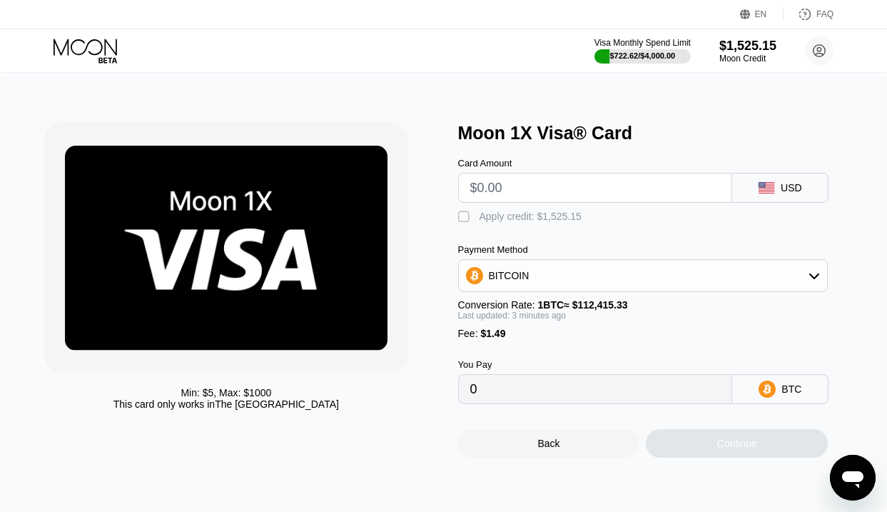
drag, startPoint x: 515, startPoint y: 189, endPoint x: 505, endPoint y: 169, distance: 22.0
click at [515, 188] on input "text" at bounding box center [595, 187] width 251 height 29
type input "$1"
type input "0.00002216"
type input "$10"
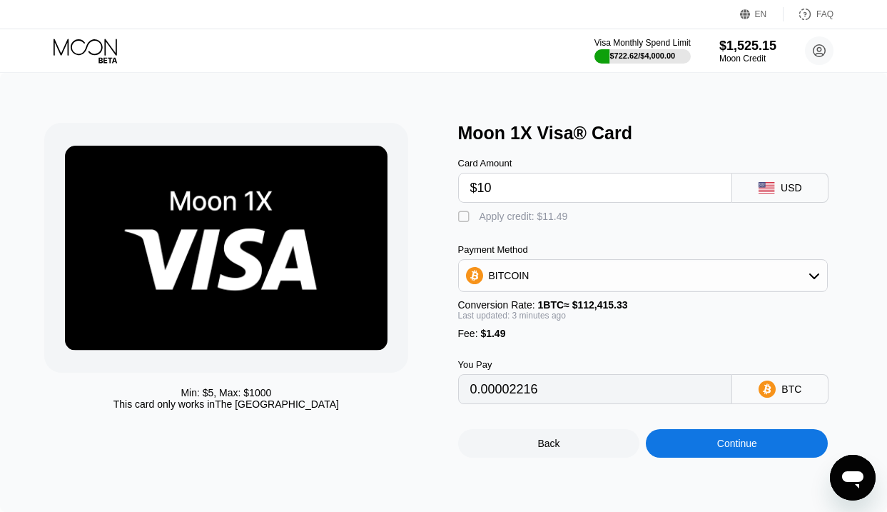
type input "0.00010222"
type input "$10"
click at [489, 212] on div "Apply credit: $11.49" at bounding box center [524, 216] width 89 height 11
type input "0"
click at [682, 458] on div "Continue" at bounding box center [737, 443] width 182 height 29
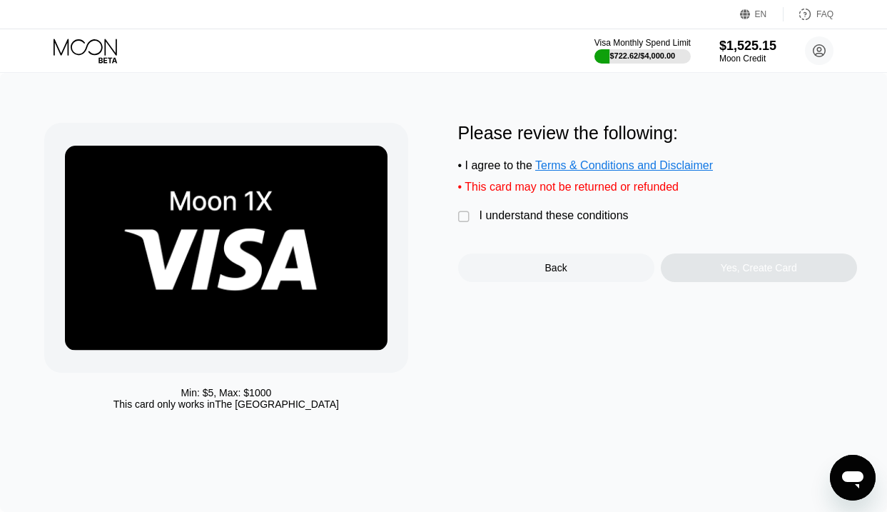
click at [592, 218] on div "I understand these conditions" at bounding box center [554, 215] width 149 height 13
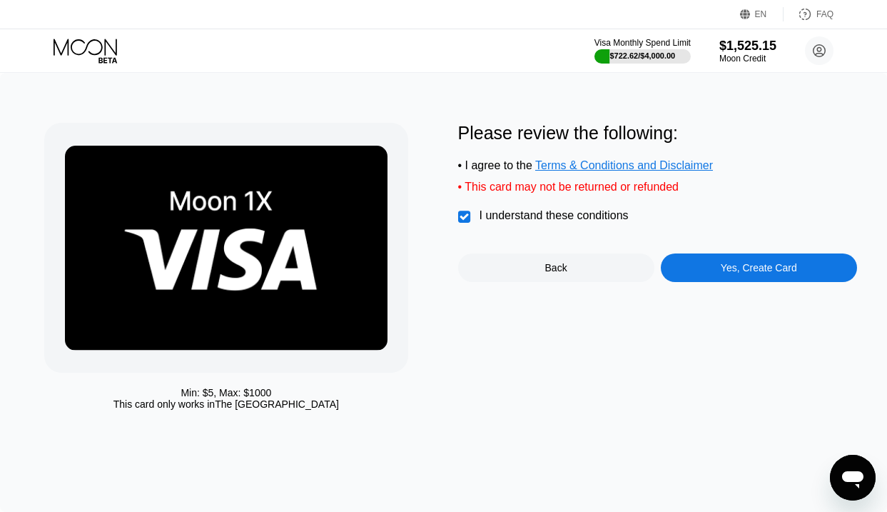
click at [702, 263] on div "Yes, Create Card" at bounding box center [759, 267] width 196 height 29
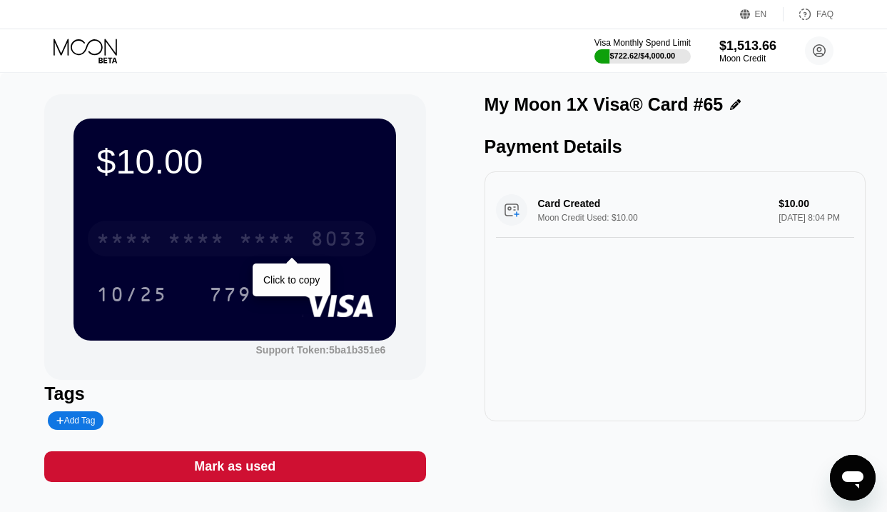
click at [313, 245] on div "8033" at bounding box center [338, 240] width 57 height 23
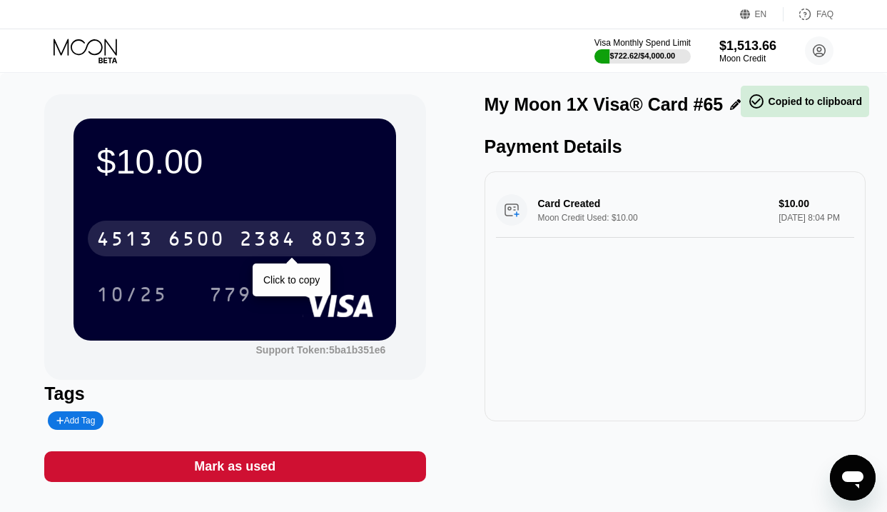
click at [300, 237] on div "4513 6500 2384 8033" at bounding box center [232, 239] width 288 height 36
click at [300, 237] on div "* * * * * * * * * * * * 8033" at bounding box center [232, 239] width 288 height 36
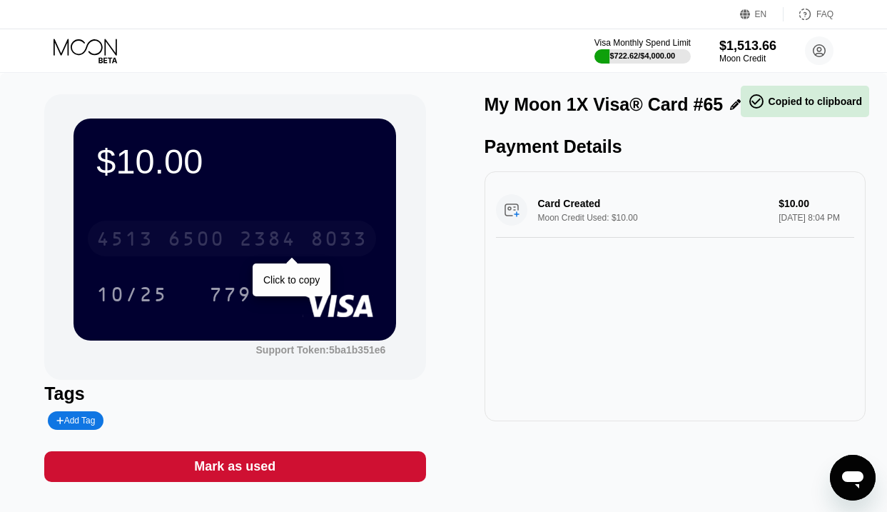
click at [342, 245] on div "8033" at bounding box center [338, 240] width 57 height 23
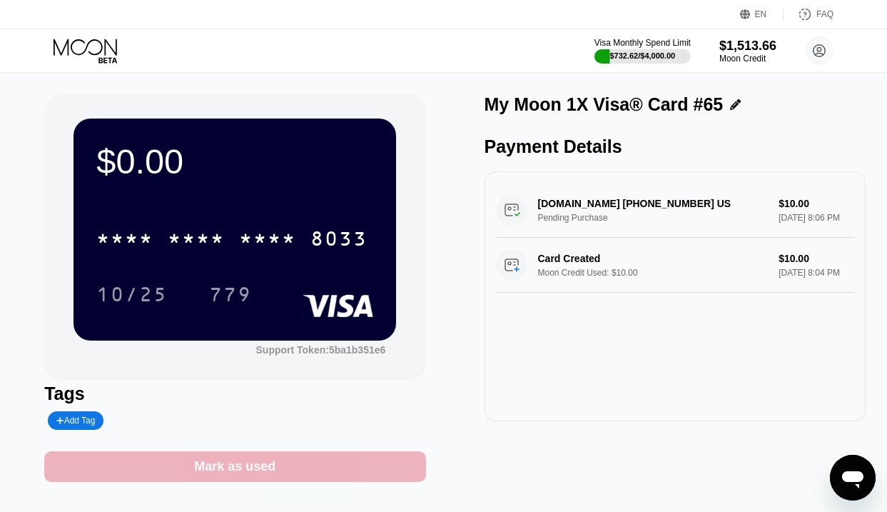
click at [245, 465] on div "Mark as used" at bounding box center [234, 466] width 81 height 16
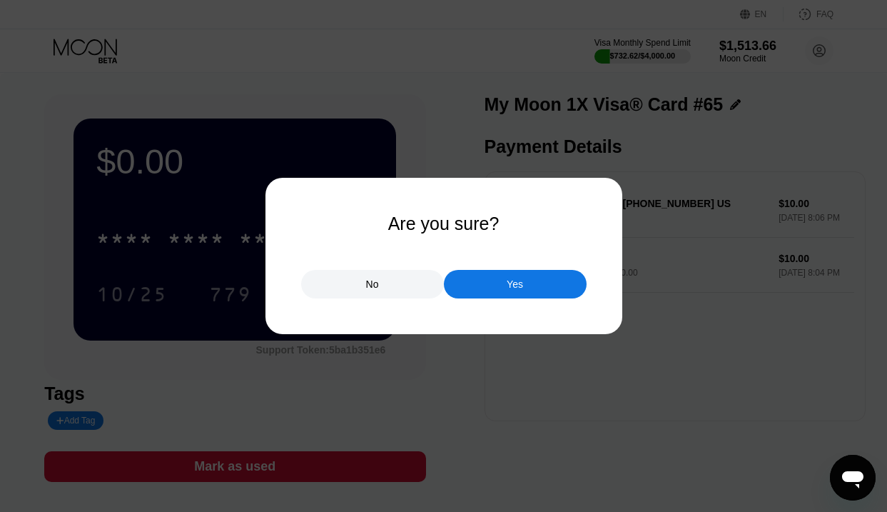
click at [500, 278] on div "Yes" at bounding box center [515, 284] width 143 height 29
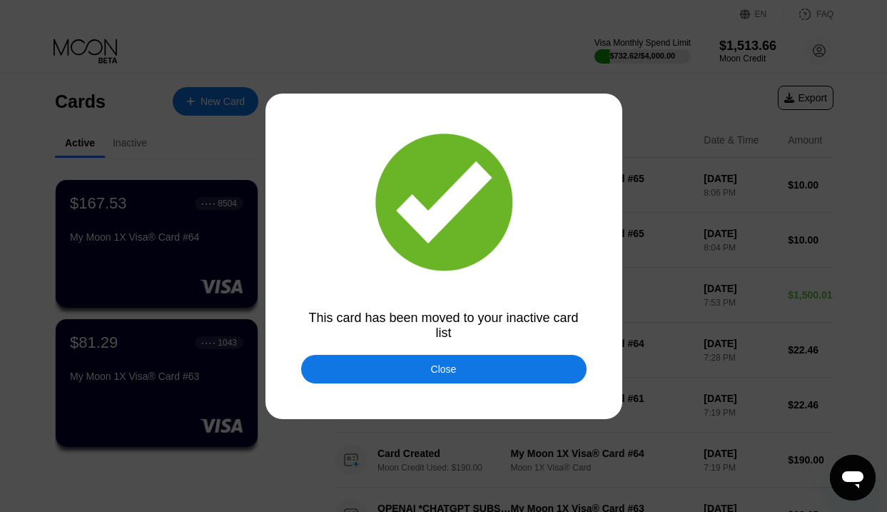
click at [502, 350] on div at bounding box center [443, 256] width 887 height 512
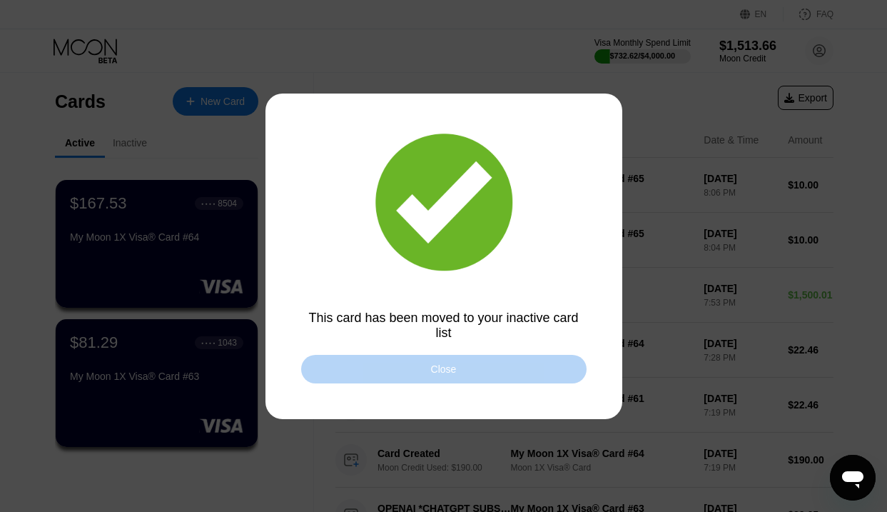
click at [501, 361] on div "Close" at bounding box center [444, 369] width 286 height 29
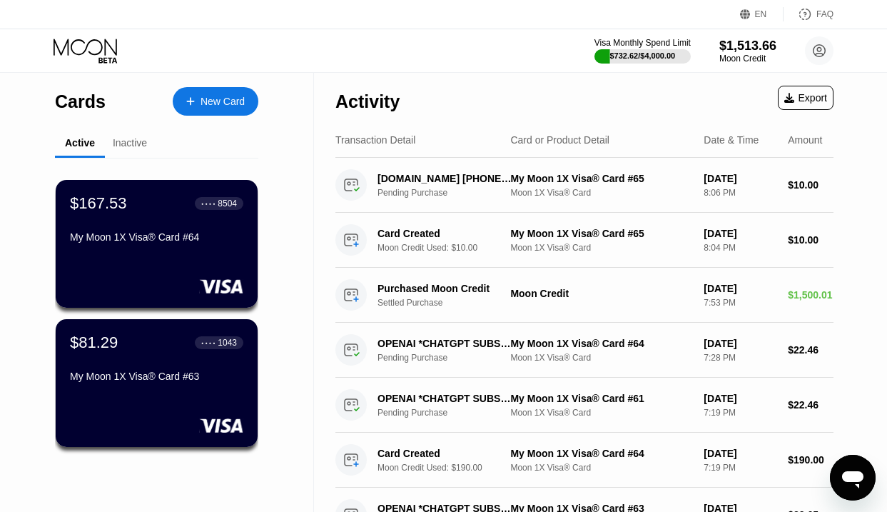
click at [81, 49] on icon at bounding box center [87, 51] width 66 height 25
click at [151, 360] on div "$81.29 ● ● ● ● 1043 My Moon 1X Visa® Card #63" at bounding box center [156, 360] width 175 height 55
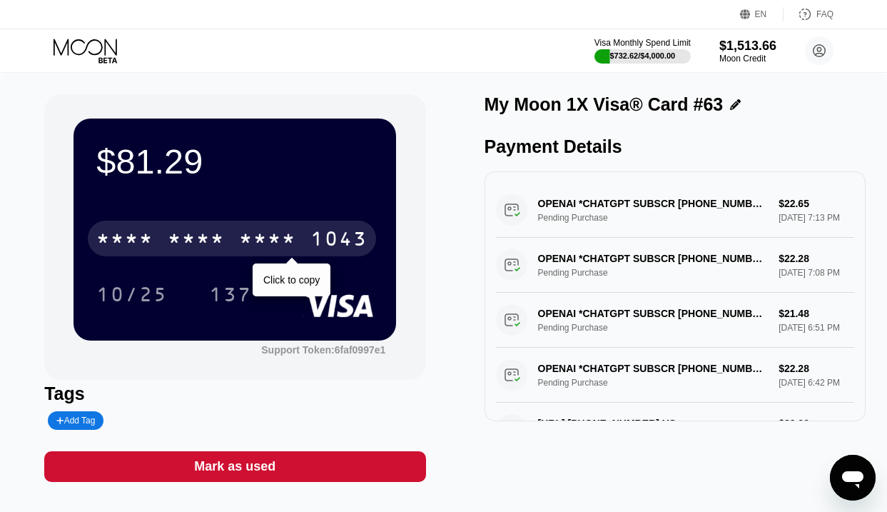
click at [224, 233] on div "* * * *" at bounding box center [196, 240] width 57 height 23
click at [224, 233] on div "6500" at bounding box center [196, 240] width 57 height 23
click at [224, 233] on div "* * * *" at bounding box center [196, 240] width 57 height 23
click at [205, 230] on div "6500" at bounding box center [196, 240] width 57 height 23
click at [205, 230] on div "* * * *" at bounding box center [196, 240] width 57 height 23
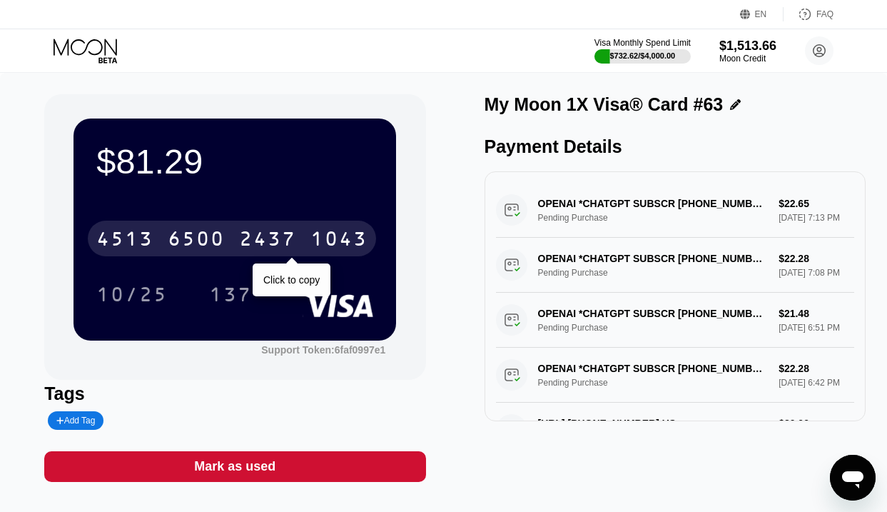
click at [248, 245] on div "2437" at bounding box center [267, 240] width 57 height 23
click at [248, 245] on div "* * * *" at bounding box center [267, 240] width 57 height 23
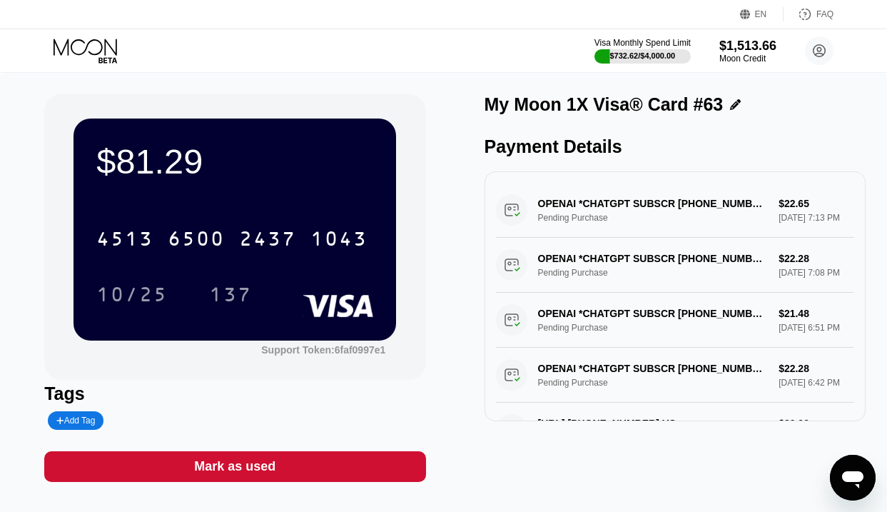
click at [93, 49] on icon at bounding box center [87, 51] width 66 height 25
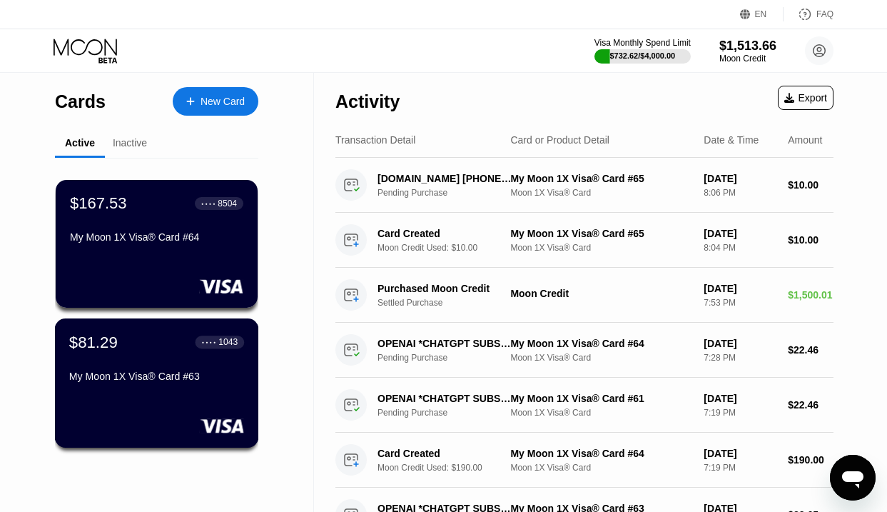
click at [130, 343] on div "$81.29 ● ● ● ● 1043" at bounding box center [156, 342] width 175 height 19
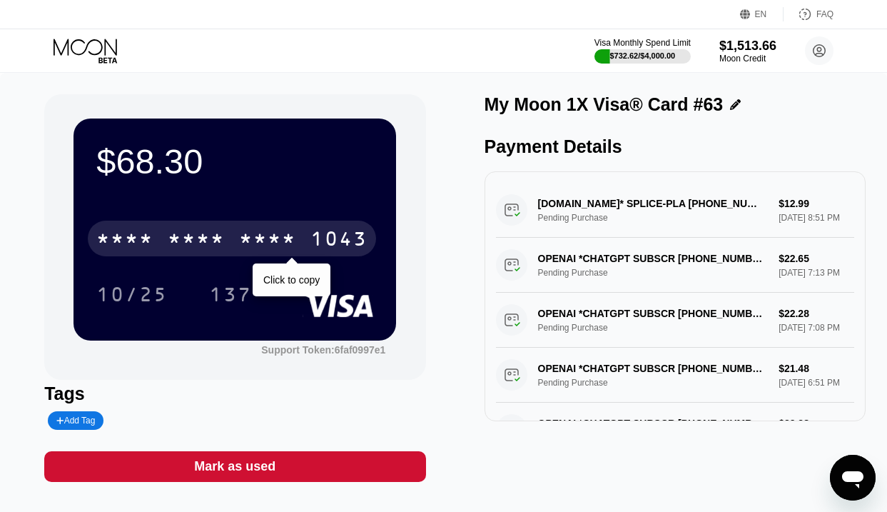
click at [203, 244] on div "* * * *" at bounding box center [196, 240] width 57 height 23
click at [203, 244] on div "6500" at bounding box center [196, 240] width 57 height 23
click at [203, 244] on div "* * * *" at bounding box center [196, 240] width 57 height 23
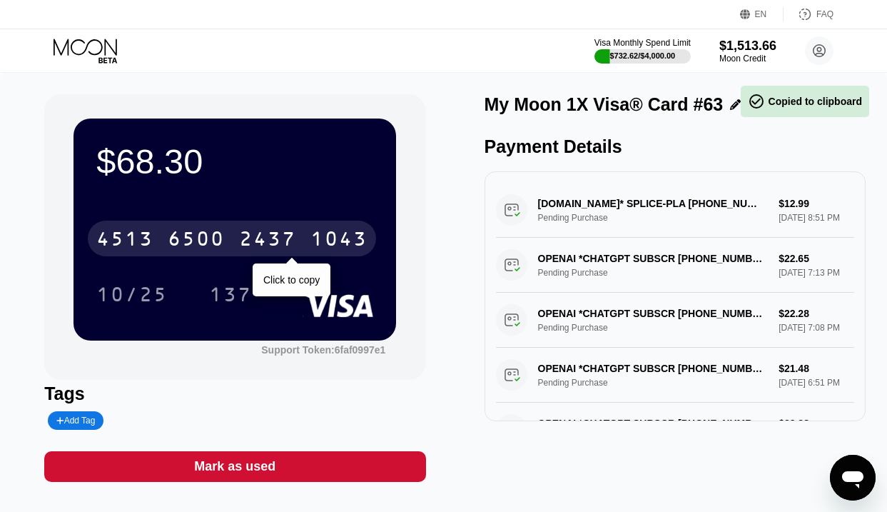
click at [203, 244] on div "6500" at bounding box center [196, 240] width 57 height 23
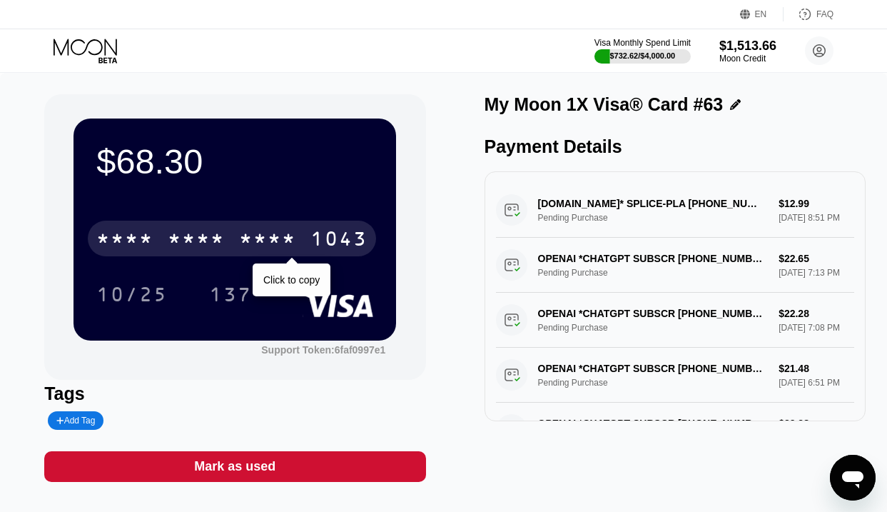
click at [203, 244] on div "* * * *" at bounding box center [196, 240] width 57 height 23
click at [203, 244] on div "6500" at bounding box center [196, 240] width 57 height 23
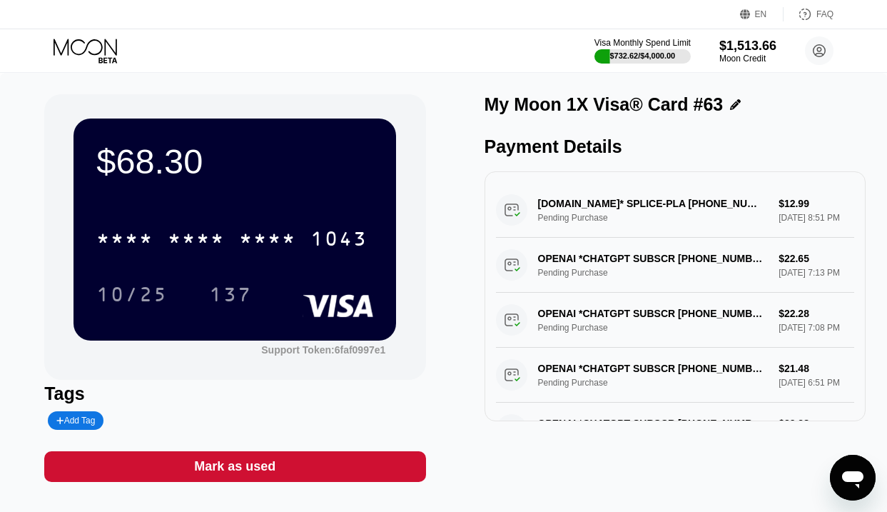
click at [98, 43] on icon at bounding box center [87, 51] width 66 height 25
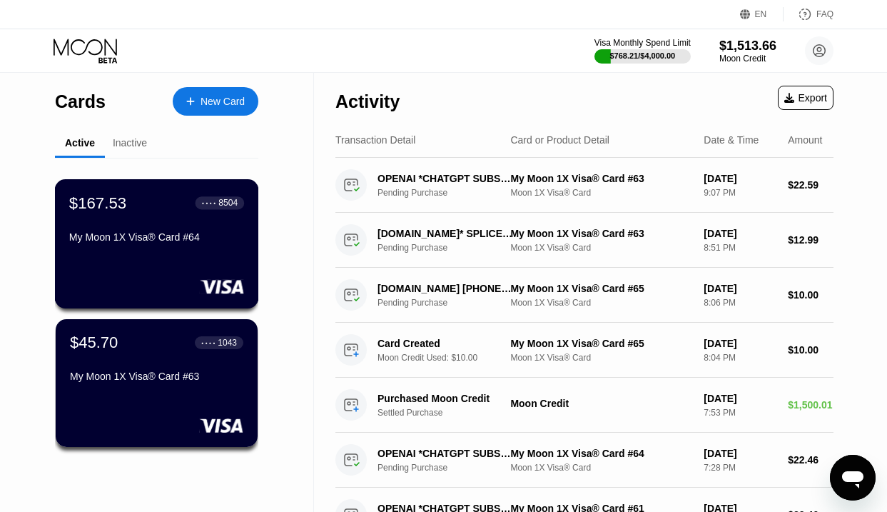
click at [161, 253] on div "$167.53 ● ● ● ● 8504 My Moon 1X Visa® Card #64" at bounding box center [157, 243] width 204 height 129
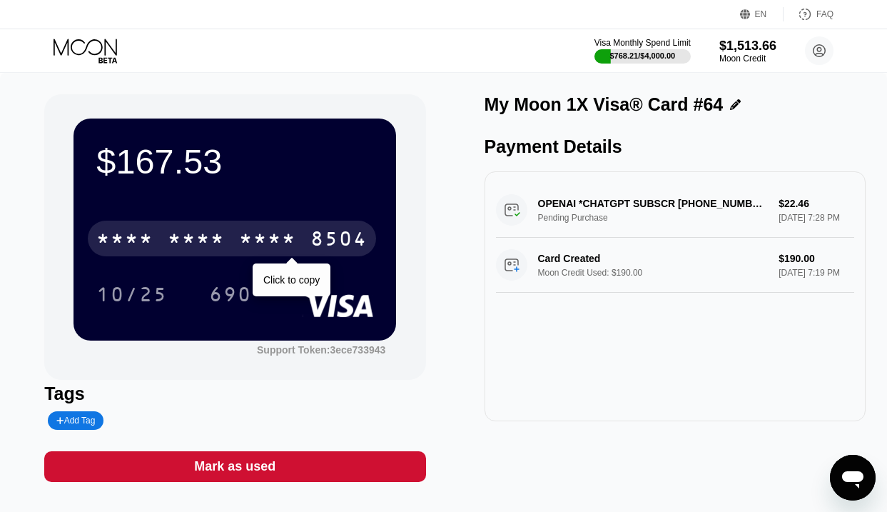
click at [169, 244] on div "* * * *" at bounding box center [196, 240] width 57 height 23
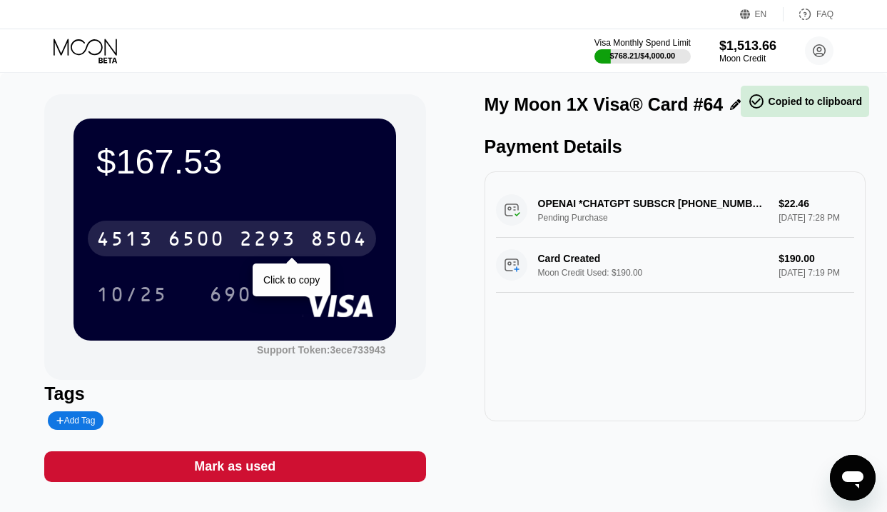
click at [212, 231] on div "6500" at bounding box center [196, 240] width 57 height 23
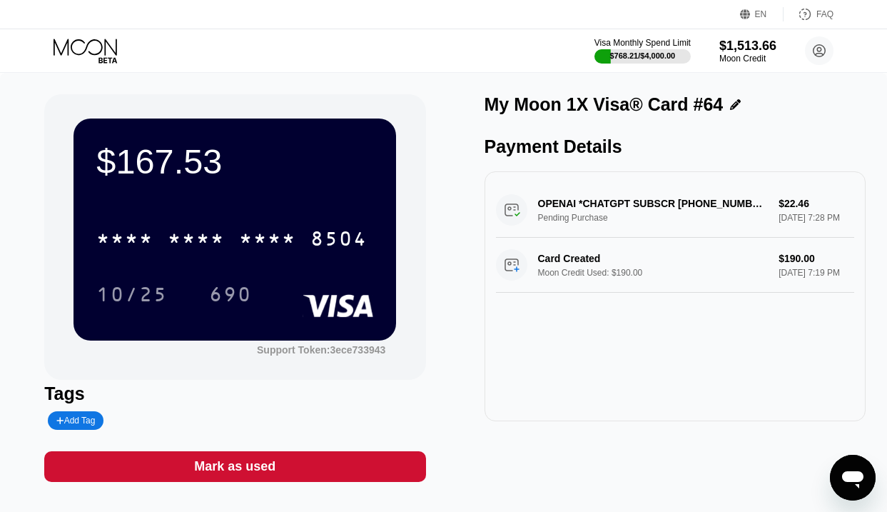
click at [208, 218] on div "* * * * * * * * * * * * 8504" at bounding box center [234, 234] width 277 height 49
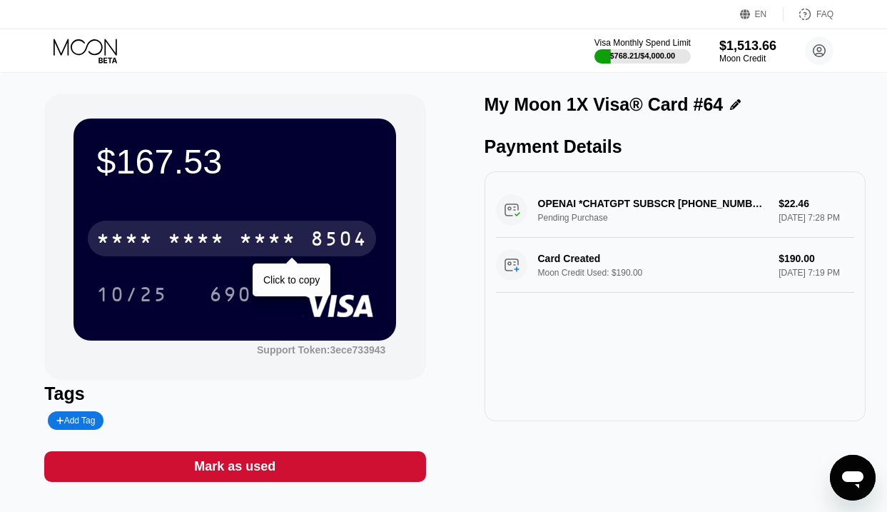
click at [207, 239] on div "* * * *" at bounding box center [196, 240] width 57 height 23
click at [207, 239] on div "6500" at bounding box center [196, 240] width 57 height 23
click at [213, 233] on div "* * * *" at bounding box center [196, 240] width 57 height 23
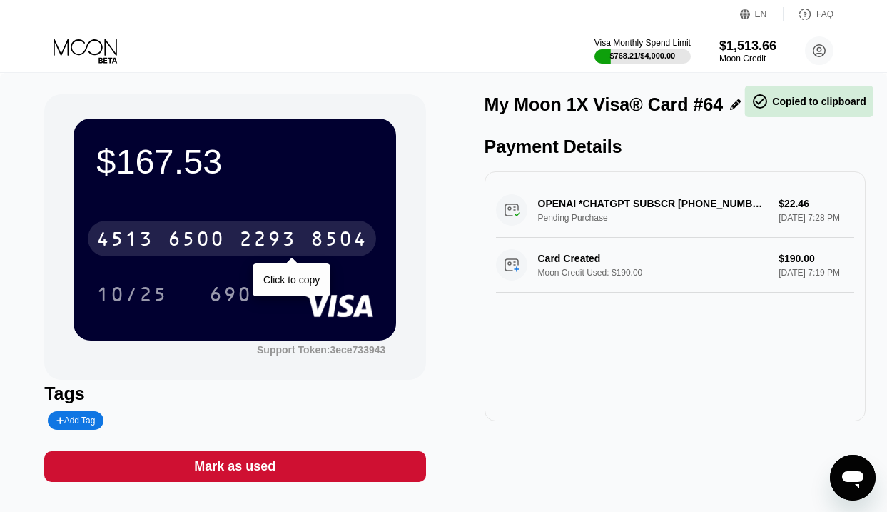
click at [213, 233] on div "6500" at bounding box center [196, 240] width 57 height 23
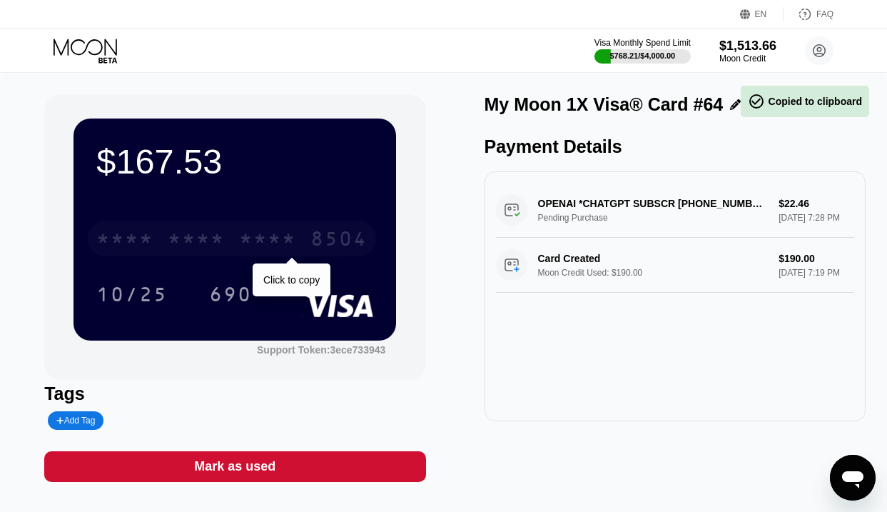
click at [338, 234] on div "8504" at bounding box center [338, 240] width 57 height 23
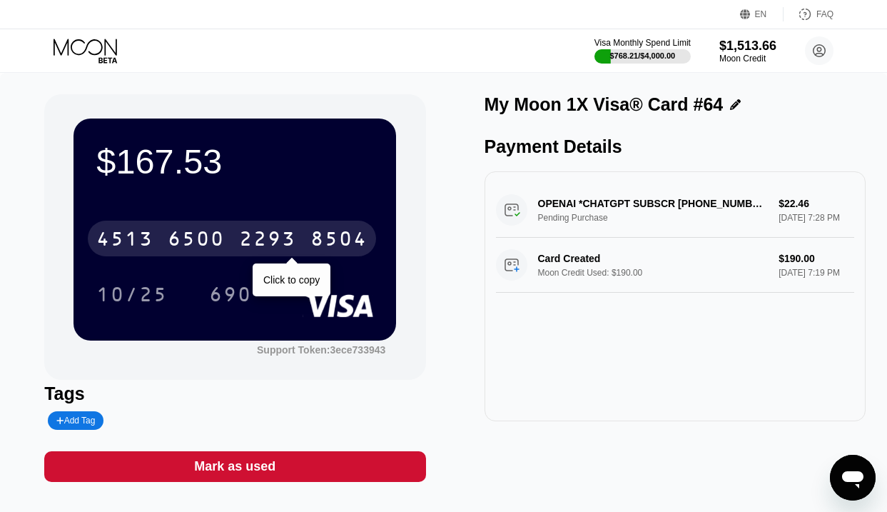
click at [189, 239] on div "6500" at bounding box center [196, 240] width 57 height 23
click at [189, 239] on div "* * * *" at bounding box center [196, 240] width 57 height 23
click at [310, 239] on div "8504" at bounding box center [338, 240] width 57 height 23
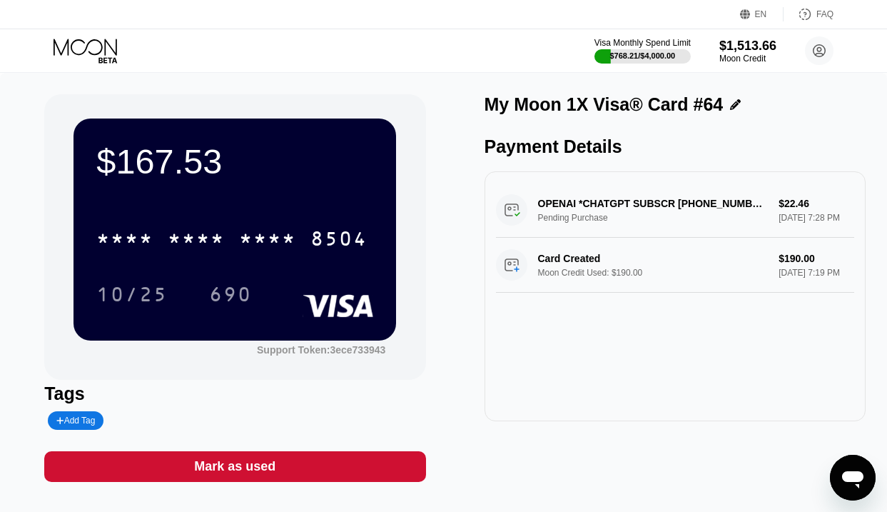
click at [101, 46] on icon at bounding box center [87, 51] width 66 height 25
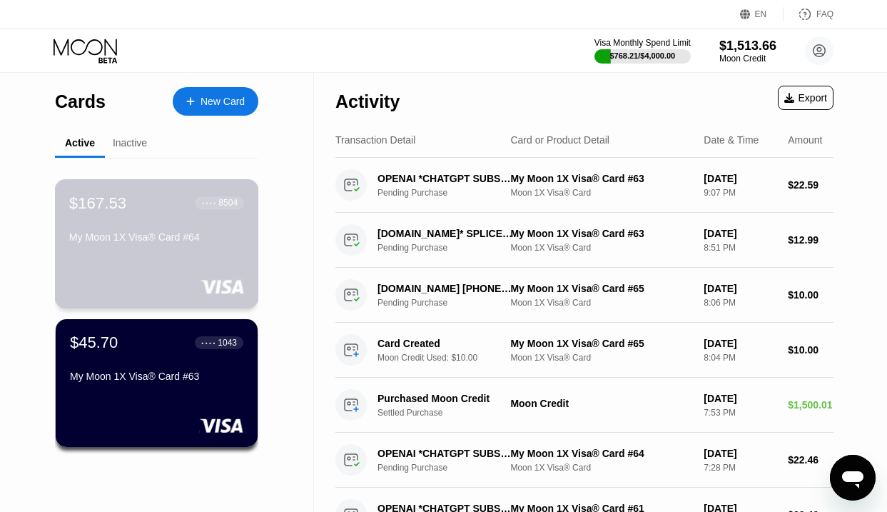
click at [164, 251] on div "$167.53 ● ● ● ● 8504 My Moon 1X Visa® Card #64" at bounding box center [157, 243] width 204 height 129
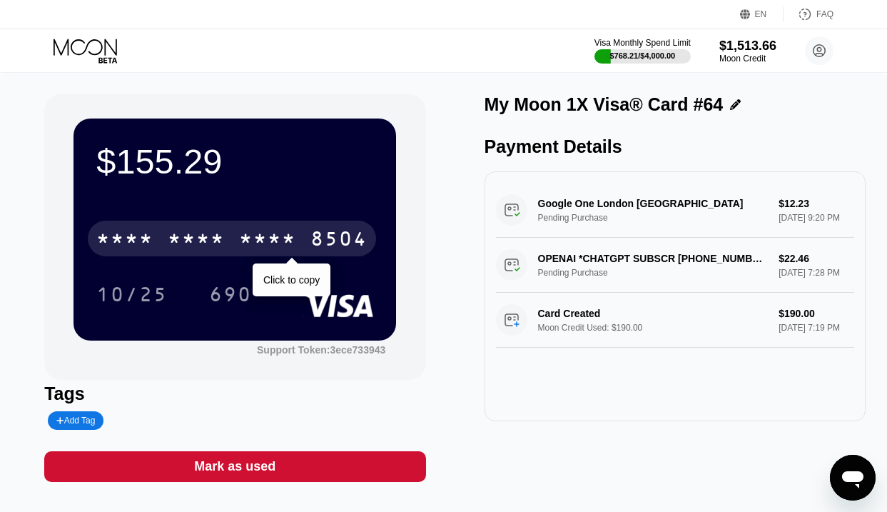
click at [189, 232] on div "* * * *" at bounding box center [196, 240] width 57 height 23
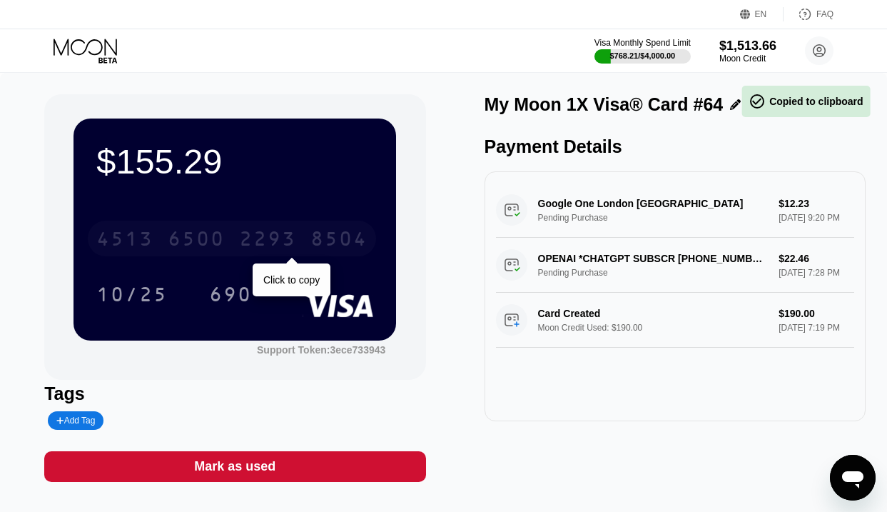
click at [189, 232] on div "6500" at bounding box center [196, 240] width 57 height 23
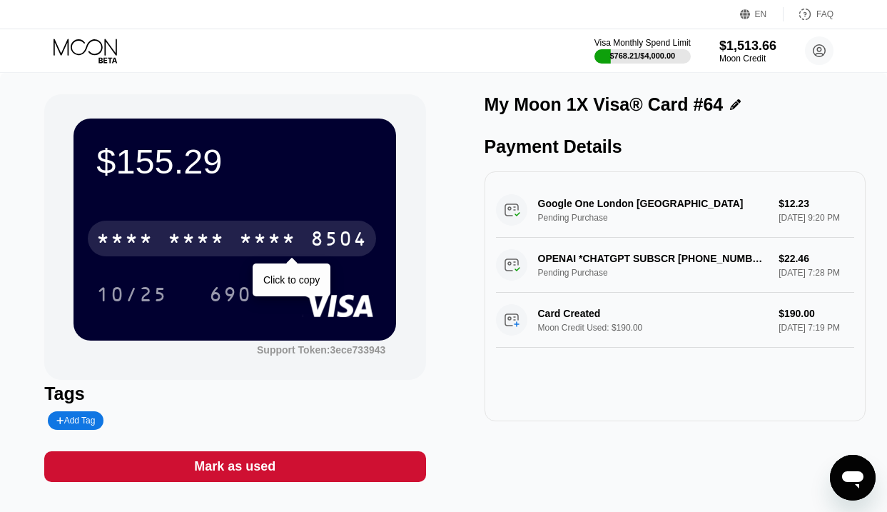
click at [193, 238] on div "* * * *" at bounding box center [196, 240] width 57 height 23
click at [193, 238] on div "6500" at bounding box center [196, 240] width 57 height 23
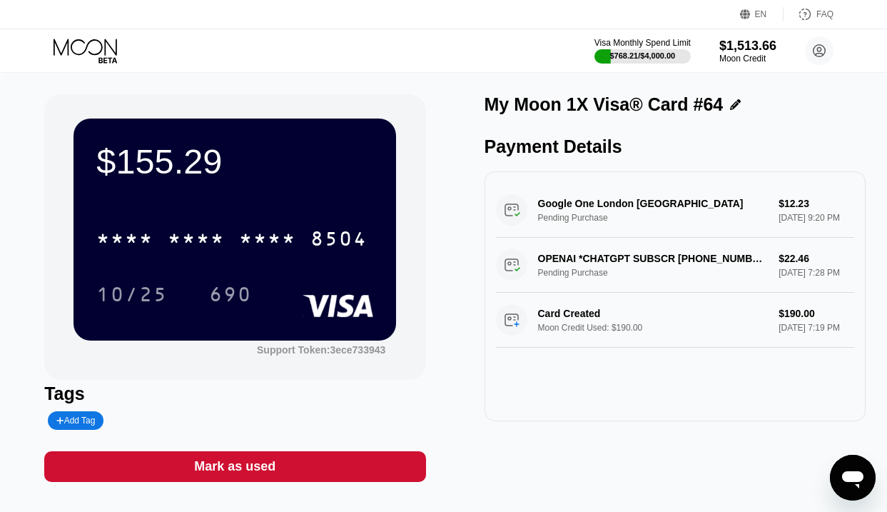
click at [104, 51] on icon at bounding box center [87, 51] width 66 height 25
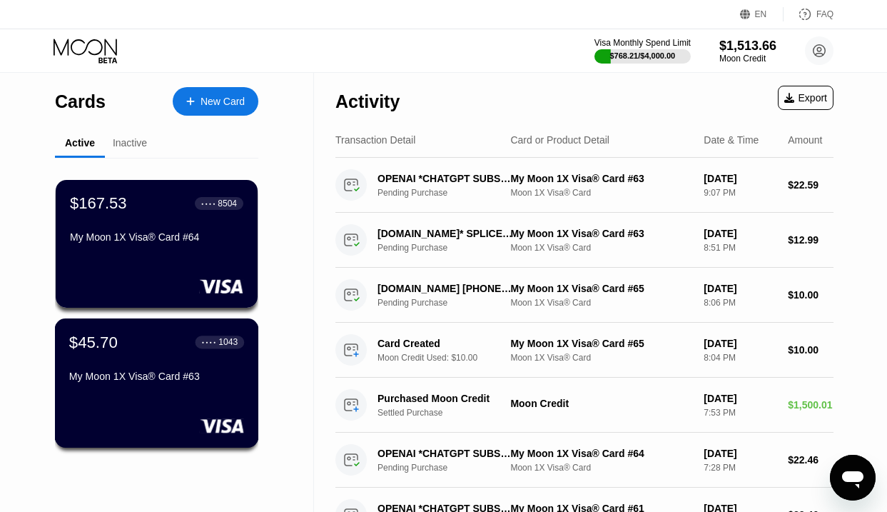
click at [121, 369] on div "$45.70 ● ● ● ● 1043 My Moon 1X Visa® Card #63" at bounding box center [156, 360] width 175 height 55
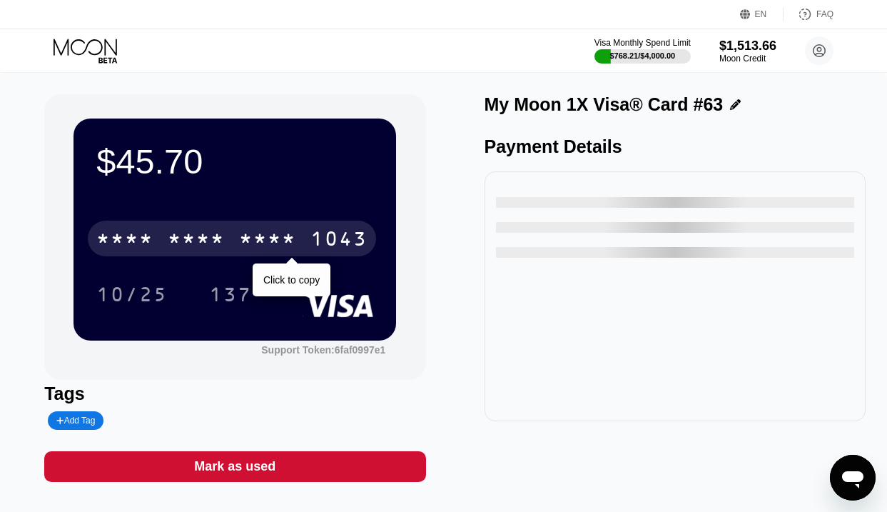
click at [281, 233] on div "* * * *" at bounding box center [267, 240] width 57 height 23
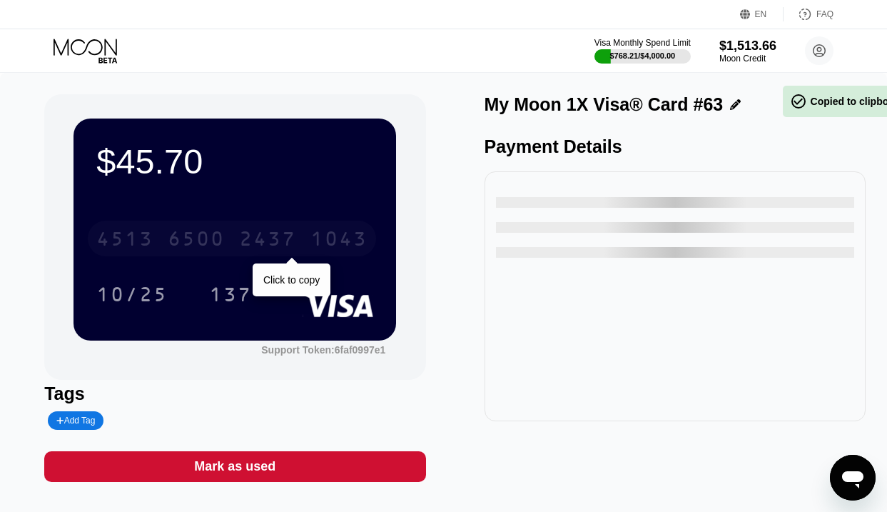
click at [281, 233] on div "2437" at bounding box center [267, 240] width 57 height 23
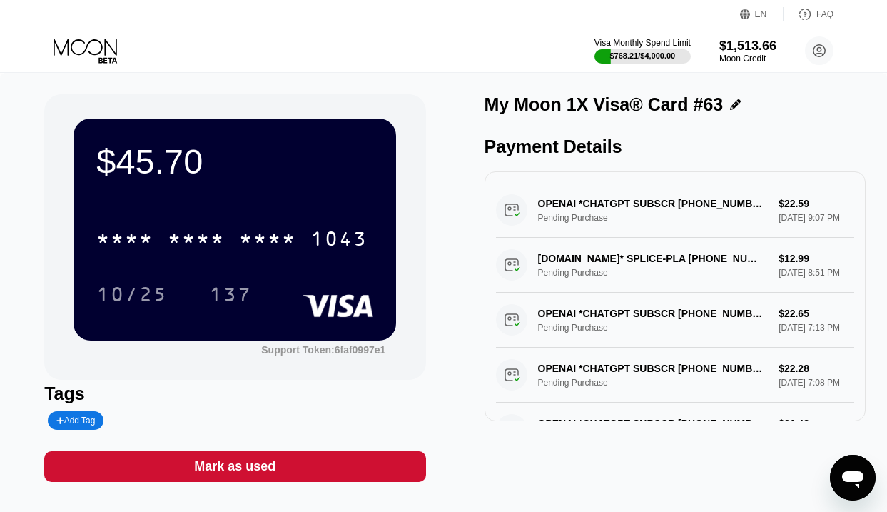
click at [82, 55] on icon at bounding box center [87, 51] width 66 height 25
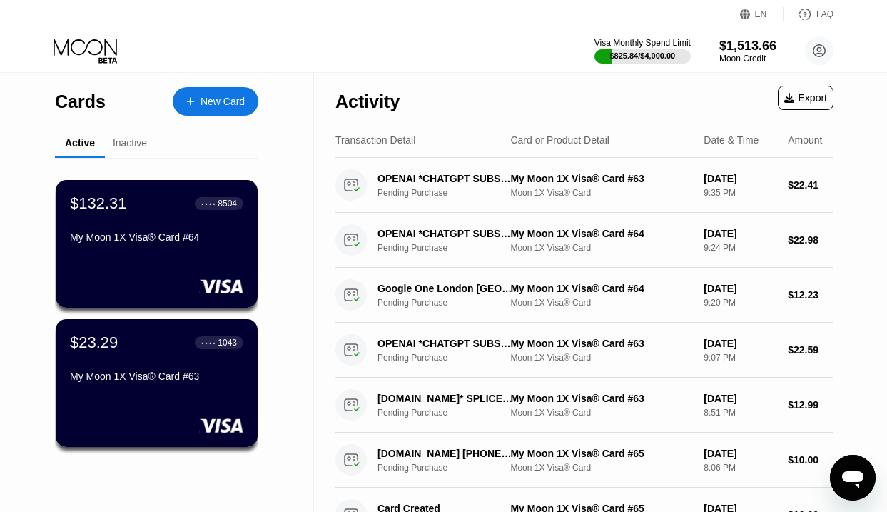
click at [87, 39] on icon at bounding box center [87, 51] width 66 height 25
click at [95, 52] on icon at bounding box center [87, 51] width 66 height 25
